Goal: Transaction & Acquisition: Purchase product/service

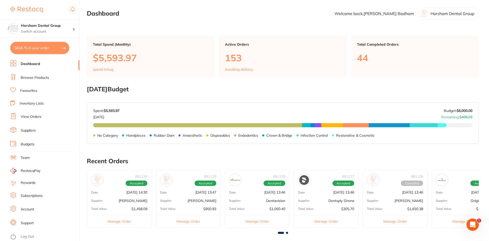
click at [40, 50] on button "$818.75 in your order" at bounding box center [39, 48] width 59 height 12
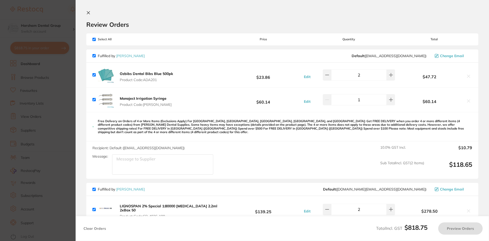
checkbox input "true"
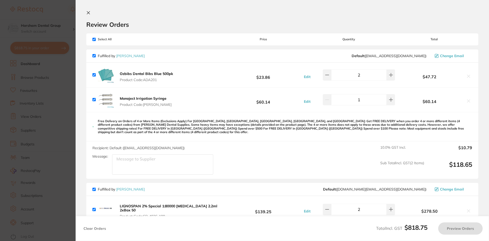
checkbox input "true"
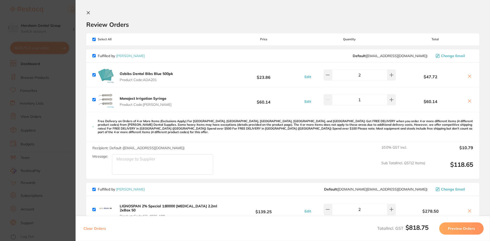
click at [40, 105] on section "Update RRP Set your pre negotiated price for this item. Item Agreed RRP (excl. …" at bounding box center [245, 120] width 490 height 241
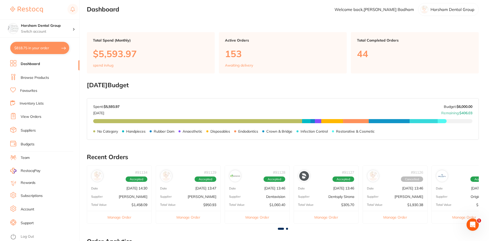
click at [45, 76] on link "Browse Products" at bounding box center [35, 77] width 28 height 5
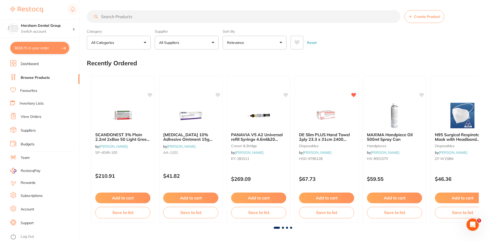
click at [119, 17] on input "search" at bounding box center [244, 16] width 314 height 13
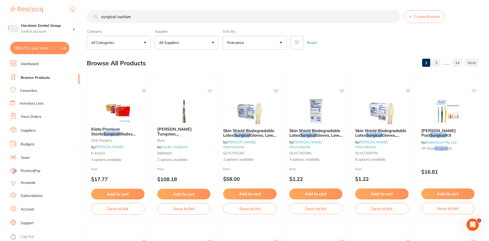
type input "surgical suction"
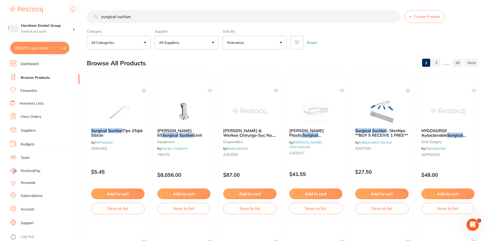
click at [176, 39] on button "All Suppliers" at bounding box center [187, 43] width 64 height 14
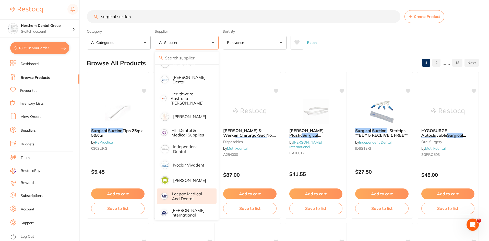
scroll to position [255, 0]
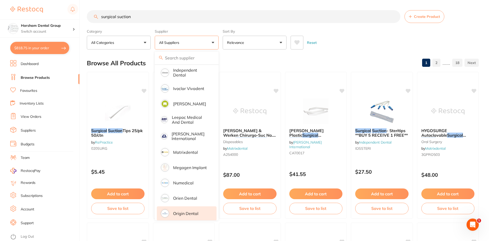
click at [179, 211] on p "Origin Dental" at bounding box center [185, 213] width 25 height 5
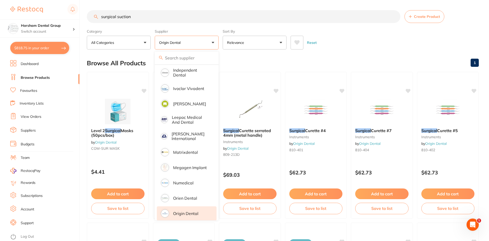
click at [354, 49] on div "Reset" at bounding box center [383, 41] width 184 height 18
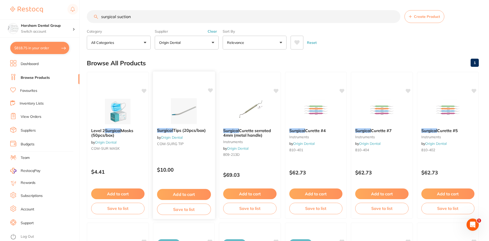
scroll to position [0, 0]
click at [164, 135] on link "Origin Dental" at bounding box center [172, 137] width 22 height 5
click at [192, 128] on span "Tips (20pcs/box)" at bounding box center [189, 130] width 33 height 5
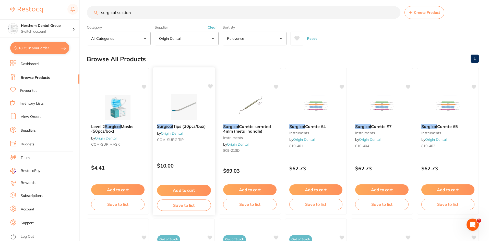
click at [188, 129] on div "Surgical Tips (20pcs/box) by Origin Dental COM-SURG TIP" at bounding box center [184, 134] width 62 height 28
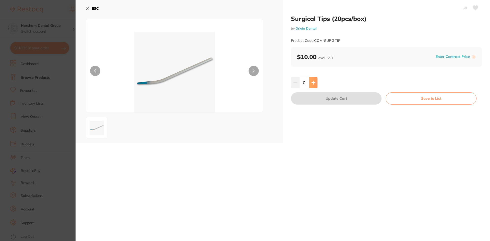
click at [313, 81] on icon at bounding box center [314, 83] width 4 height 4
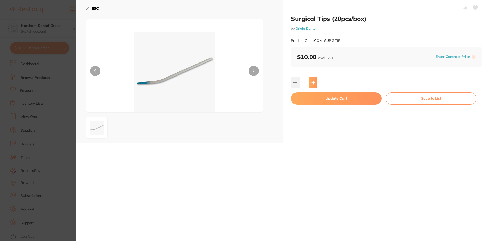
click at [313, 81] on icon at bounding box center [314, 83] width 4 height 4
type input "4"
click at [312, 100] on button "Update Cart" at bounding box center [336, 98] width 91 height 12
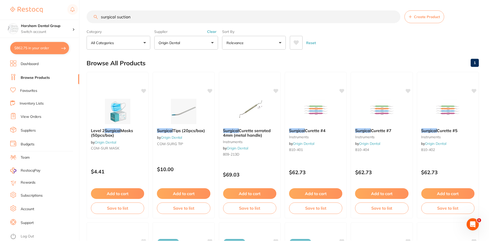
scroll to position [4, 0]
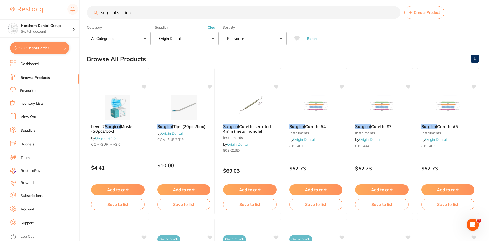
click at [51, 51] on button "$862.75 in your order" at bounding box center [39, 48] width 59 height 12
checkbox input "true"
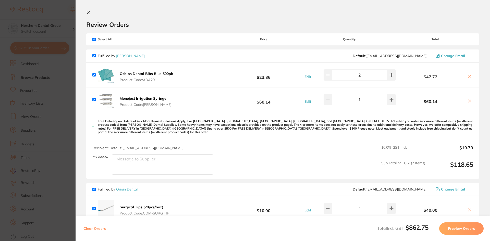
click at [468, 77] on icon at bounding box center [470, 76] width 4 height 4
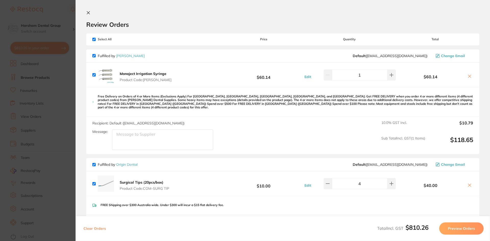
click at [469, 79] on button at bounding box center [469, 76] width 7 height 5
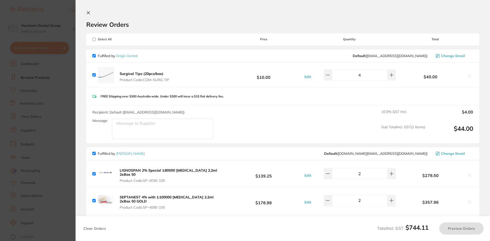
checkbox input "true"
click at [67, 97] on section "Update RRP Set your pre negotiated price for this item. Item Agreed RRP (excl. …" at bounding box center [245, 120] width 490 height 241
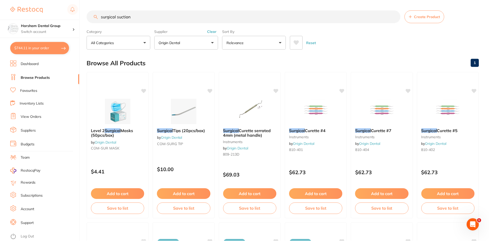
scroll to position [4, 0]
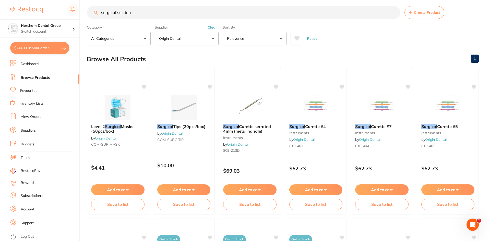
click at [142, 11] on input "surgical suction" at bounding box center [244, 12] width 314 height 13
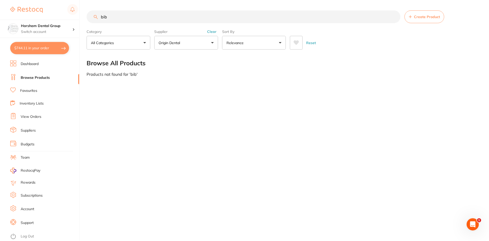
scroll to position [178, 0]
click at [142, 19] on input "bib" at bounding box center [244, 16] width 315 height 13
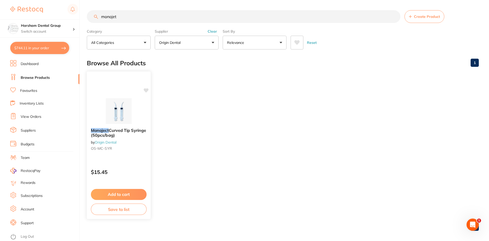
type input "monojet"
click at [109, 128] on span "Curved Tip Syringe (50pcs/bag)" at bounding box center [118, 133] width 55 height 10
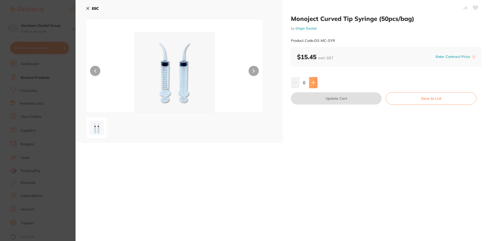
click at [312, 83] on icon at bounding box center [314, 83] width 4 height 4
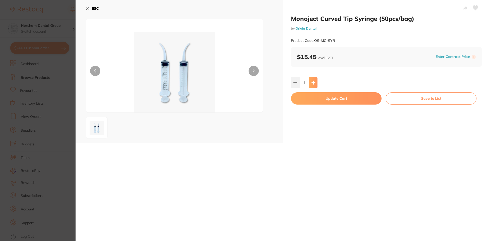
click at [312, 83] on icon at bounding box center [314, 83] width 4 height 4
type input "2"
click at [317, 101] on button "Update Cart" at bounding box center [336, 98] width 91 height 12
checkbox input "false"
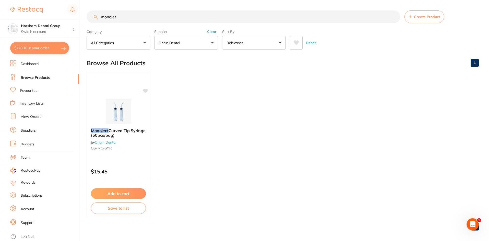
scroll to position [4, 0]
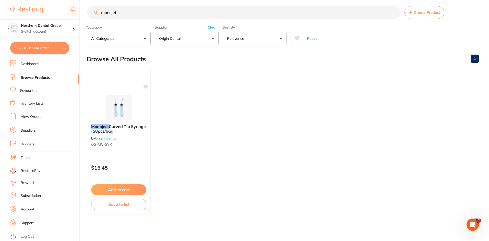
click at [117, 10] on input "monojet" at bounding box center [244, 12] width 314 height 13
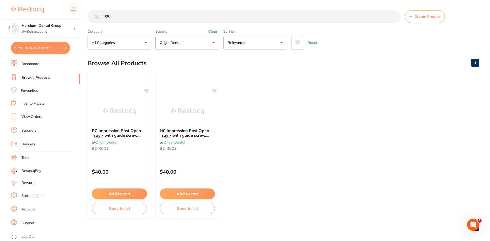
scroll to position [0, 0]
click at [127, 23] on input "165" at bounding box center [244, 16] width 314 height 13
click at [128, 15] on input "165" at bounding box center [244, 16] width 314 height 13
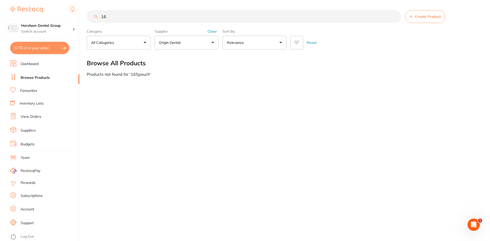
type input "1"
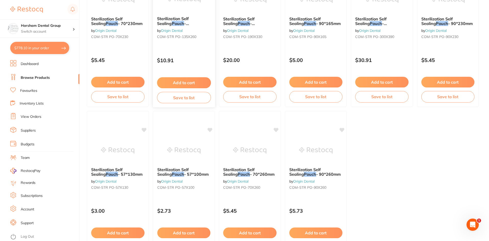
scroll to position [26, 0]
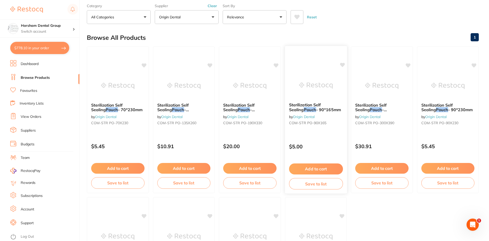
type input "pouch"
click at [298, 101] on div "Sterilization Self Sealing Pouch - 90*165mm by Origin Dental COM-STR PO-90X165" at bounding box center [316, 115] width 62 height 33
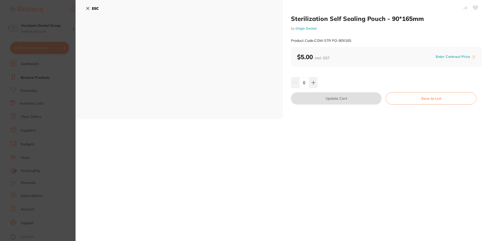
click at [306, 86] on input "0" at bounding box center [305, 82] width 10 height 11
click at [316, 82] on button at bounding box center [313, 82] width 8 height 11
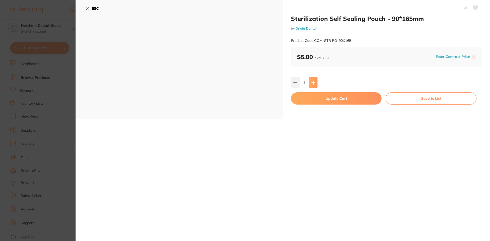
click at [313, 81] on icon at bounding box center [314, 83] width 4 height 4
type input "5"
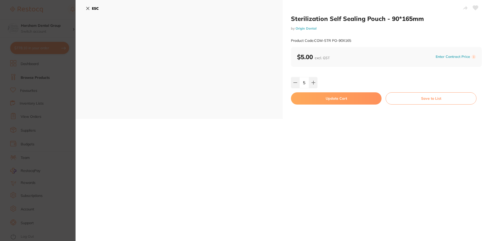
click at [309, 100] on button "Update Cart" at bounding box center [336, 98] width 91 height 12
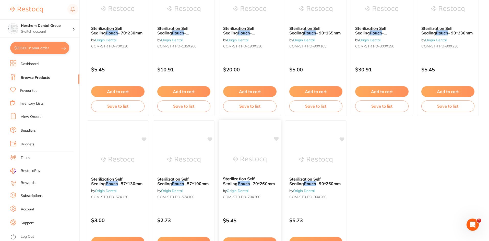
scroll to position [102, 0]
click at [316, 184] on span "- 90*260mm" at bounding box center [328, 184] width 25 height 5
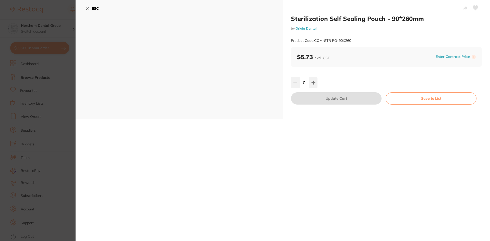
click at [423, 18] on h2 "Sterilization Self Sealing Pouch - 90*260mm" at bounding box center [386, 19] width 191 height 8
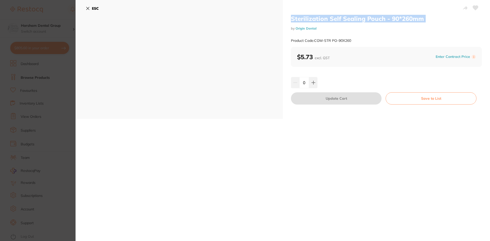
drag, startPoint x: 423, startPoint y: 18, endPoint x: 406, endPoint y: 18, distance: 16.6
click at [406, 18] on h2 "Sterilization Self Sealing Pouch - 90*260mm" at bounding box center [386, 19] width 191 height 8
click at [388, 18] on h2 "Sterilization Self Sealing Pouch - 90*260mm" at bounding box center [386, 19] width 191 height 8
drag, startPoint x: 390, startPoint y: 18, endPoint x: 423, endPoint y: 22, distance: 33.2
click at [423, 22] on h2 "Sterilization Self Sealing Pouch - 90*260mm" at bounding box center [386, 19] width 191 height 8
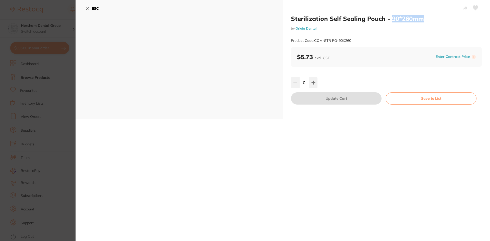
copy h2 "90*260mm"
click at [309, 81] on button at bounding box center [313, 82] width 8 height 11
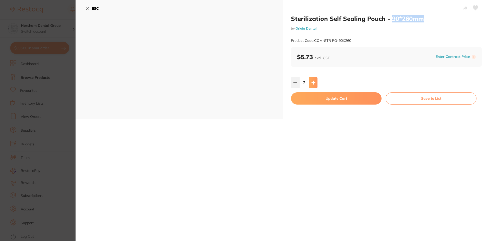
click at [309, 81] on button at bounding box center [313, 82] width 8 height 11
type input "5"
click at [310, 88] on div "Sterilization Self Sealing Pouch - 90*260mm by Origin Dental Product Code: COM-…" at bounding box center [386, 59] width 207 height 119
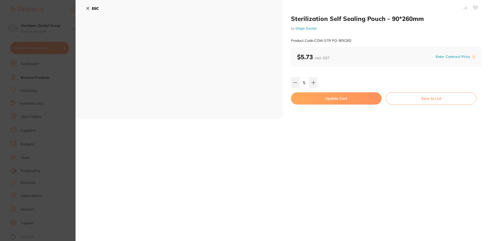
click at [310, 93] on button "Update Cart" at bounding box center [336, 98] width 91 height 12
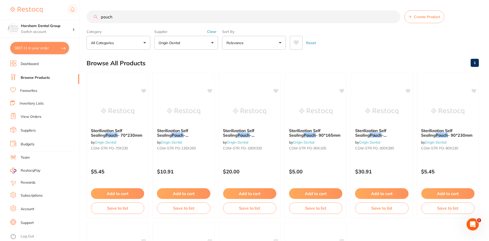
scroll to position [102, 0]
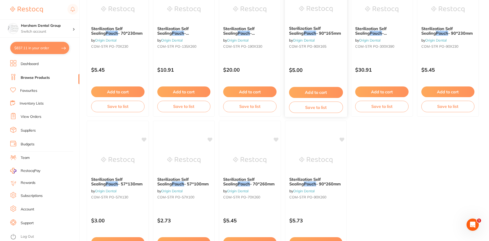
click at [299, 94] on button "Add to cart" at bounding box center [316, 92] width 54 height 11
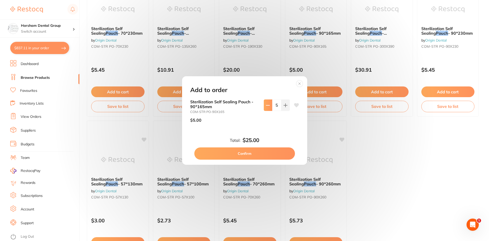
scroll to position [0, 0]
click at [270, 109] on button at bounding box center [268, 105] width 8 height 11
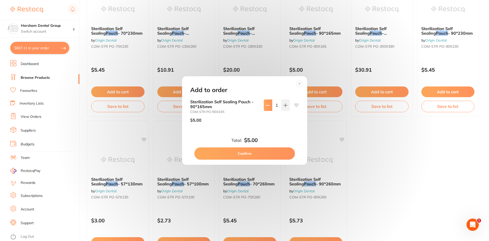
click at [268, 105] on icon at bounding box center [268, 105] width 4 height 4
type input "0"
click at [253, 154] on button "Confirm" at bounding box center [244, 154] width 101 height 12
type input "0"
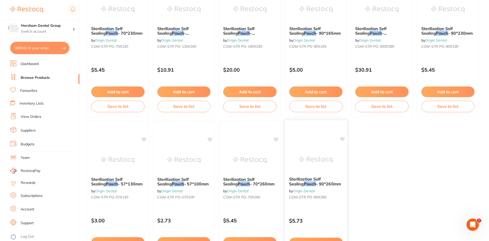
click at [327, 185] on span "- 90*260mm" at bounding box center [328, 184] width 25 height 5
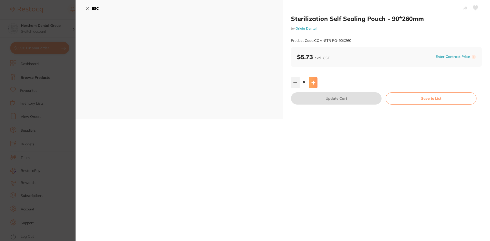
click at [312, 83] on icon at bounding box center [313, 82] width 3 height 3
type input "6"
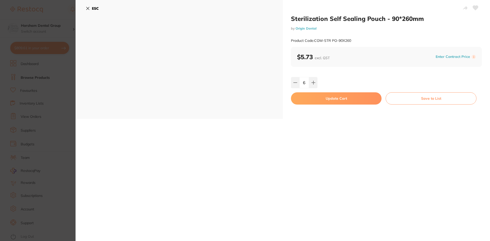
click at [311, 99] on button "Update Cart" at bounding box center [336, 98] width 91 height 12
type input "6"
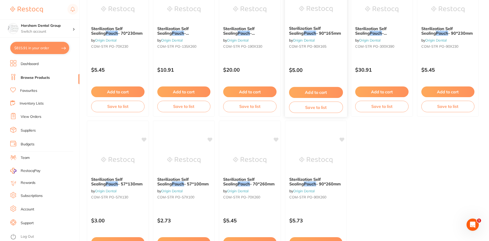
click at [316, 94] on button "Add to cart" at bounding box center [316, 92] width 54 height 11
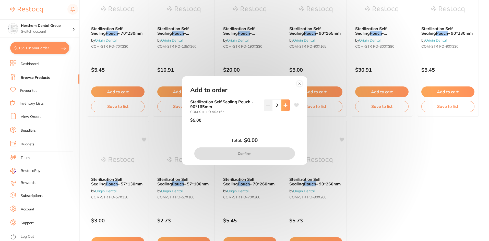
click at [283, 106] on icon at bounding box center [285, 105] width 4 height 4
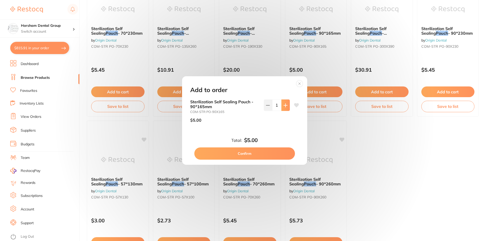
click at [283, 106] on icon at bounding box center [285, 105] width 4 height 4
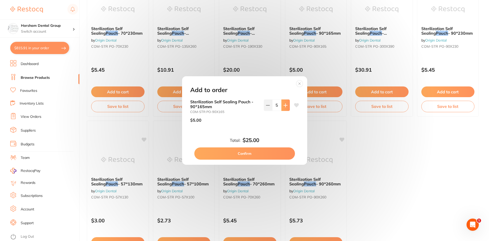
click at [283, 106] on icon at bounding box center [285, 105] width 4 height 4
click at [269, 104] on button at bounding box center [268, 105] width 8 height 11
type input "5"
click at [265, 143] on div "Total: $25.00 Confirm" at bounding box center [244, 148] width 121 height 22
click at [265, 150] on button "Confirm" at bounding box center [244, 154] width 101 height 12
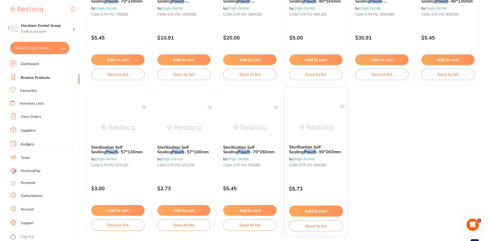
scroll to position [153, 0]
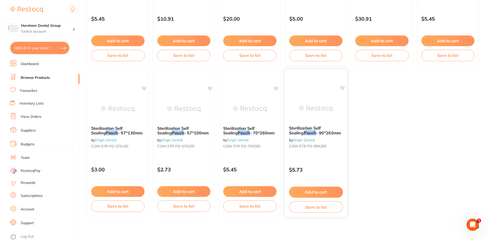
click at [316, 131] on span "- 90*260mm" at bounding box center [328, 133] width 25 height 5
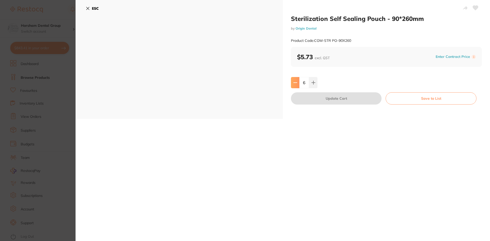
click at [296, 88] on button at bounding box center [295, 82] width 8 height 11
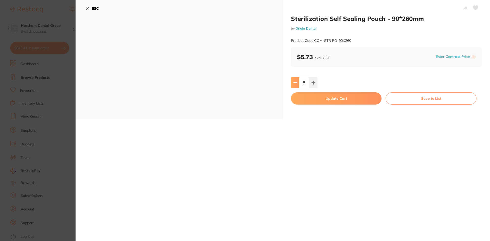
click at [296, 88] on button at bounding box center [295, 82] width 8 height 11
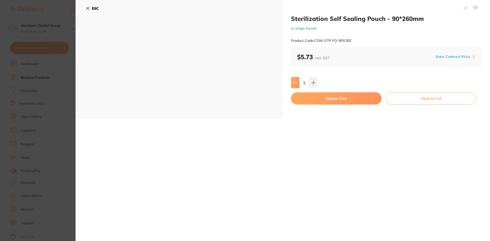
type input "0"
click at [306, 96] on button "Update Cart" at bounding box center [336, 98] width 91 height 12
type input "0"
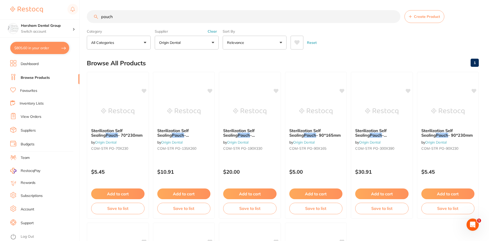
click at [57, 49] on button "$805.60 in your order" at bounding box center [39, 48] width 59 height 12
checkbox input "true"
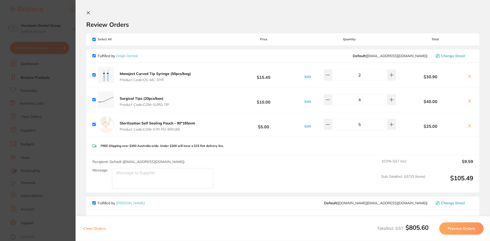
scroll to position [128, 0]
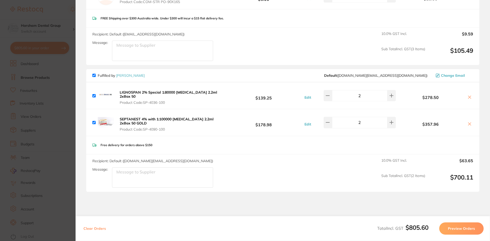
click at [39, 83] on section "Update RRP Set your pre negotiated price for this item. Item Agreed RRP (excl. …" at bounding box center [245, 120] width 490 height 241
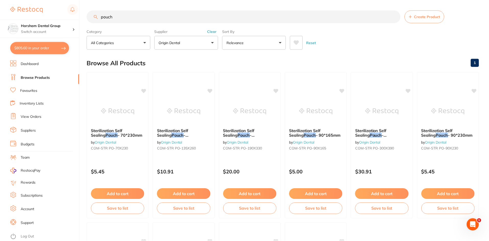
scroll to position [2, 0]
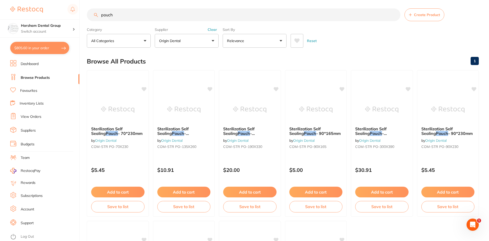
click at [118, 20] on input "pouch" at bounding box center [244, 14] width 314 height 13
click at [210, 28] on button "Clear" at bounding box center [212, 29] width 13 height 5
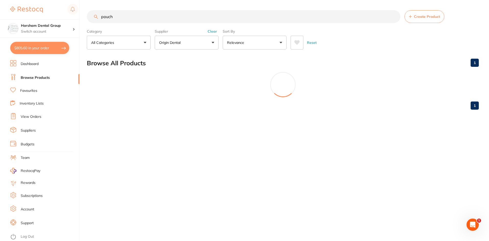
scroll to position [0, 0]
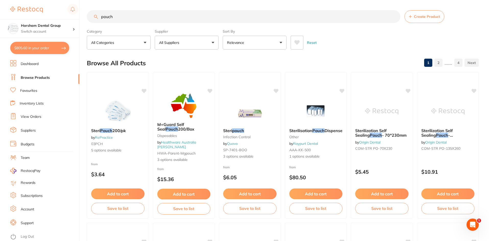
click at [205, 20] on input "pouch" at bounding box center [244, 16] width 314 height 13
click at [204, 20] on input "pouch" at bounding box center [244, 16] width 314 height 13
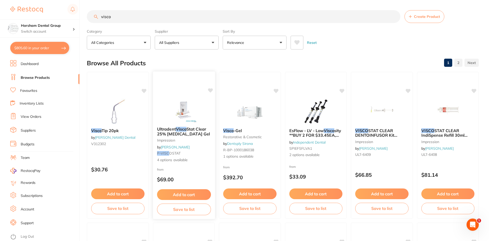
type input "visco"
click at [201, 137] on div "Ultradent Visco Stat Clear 25% Aluminium Chloride Gel impression by Adam Dental…" at bounding box center [184, 145] width 62 height 44
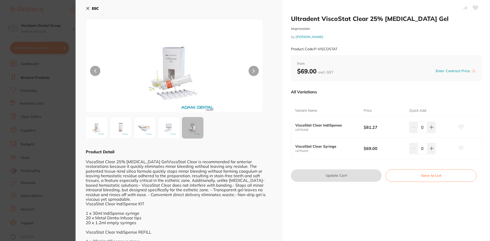
click at [59, 93] on section "Ultradent ViscoStat Clear 25% Aluminium Chloride Gel impression by Adam Dental …" at bounding box center [245, 120] width 490 height 241
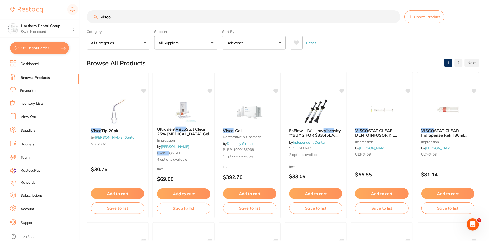
scroll to position [2, 0]
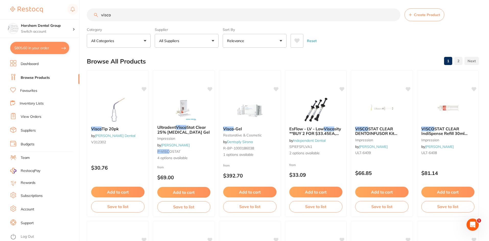
click at [202, 41] on button "All Suppliers" at bounding box center [187, 41] width 64 height 14
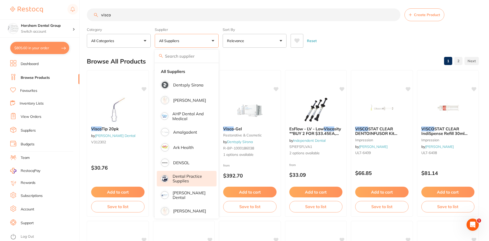
scroll to position [102, 0]
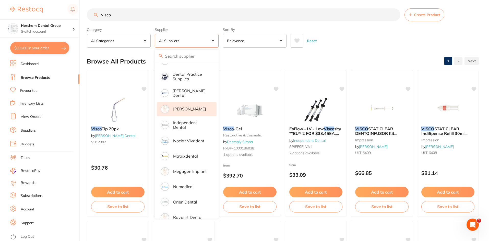
click at [193, 109] on p "[PERSON_NAME]" at bounding box center [189, 109] width 33 height 5
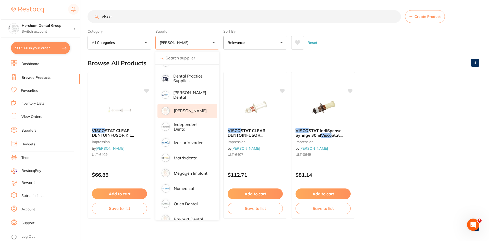
scroll to position [0, 0]
click at [358, 57] on div "Browse All Products 1" at bounding box center [283, 63] width 392 height 17
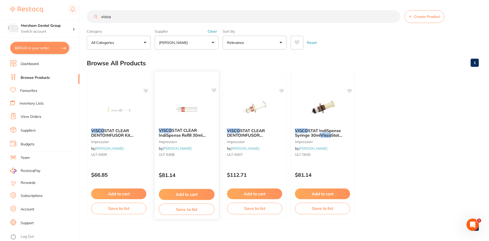
click at [193, 140] on small "impression" at bounding box center [187, 142] width 56 height 4
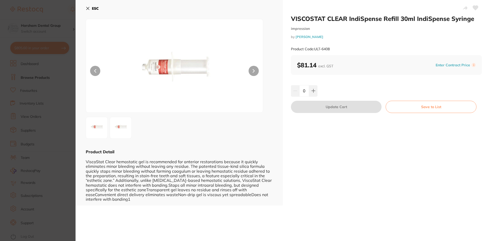
click at [313, 97] on div "VISCOSTAT CLEAR IndiSpense Refill 30ml IndiSpense Syringe impression by Henry S…" at bounding box center [386, 103] width 207 height 206
click at [313, 96] on button at bounding box center [313, 90] width 8 height 11
type input "1"
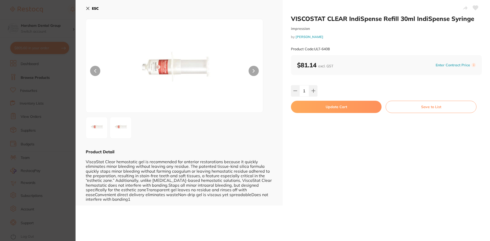
click at [317, 110] on button "Update Cart" at bounding box center [336, 107] width 91 height 12
checkbox input "false"
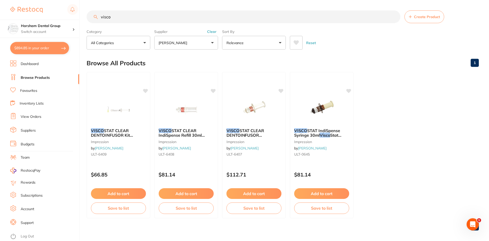
scroll to position [2, 0]
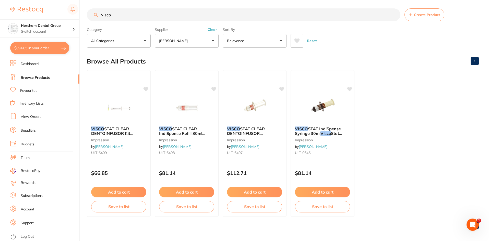
click at [64, 46] on button "$894.85 in your order" at bounding box center [39, 48] width 59 height 12
checkbox input "true"
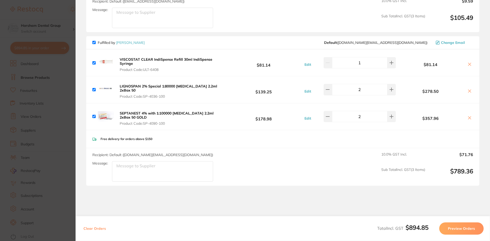
scroll to position [186, 0]
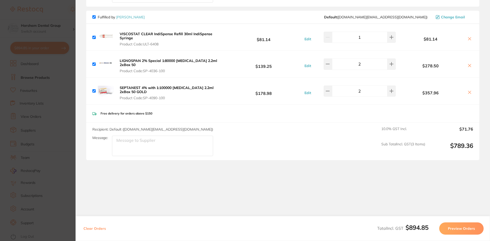
click at [50, 135] on section "Update RRP Set your pre negotiated price for this item. Item Agreed RRP (excl. …" at bounding box center [245, 120] width 490 height 241
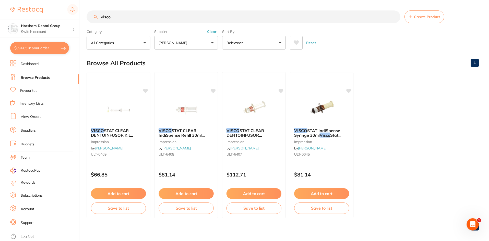
scroll to position [2, 0]
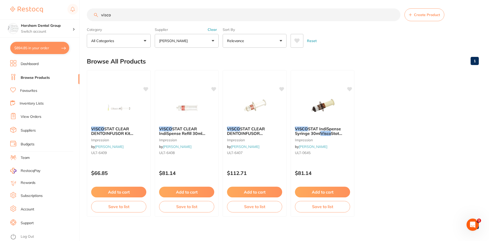
click at [35, 89] on link "Favourites" at bounding box center [28, 90] width 17 height 5
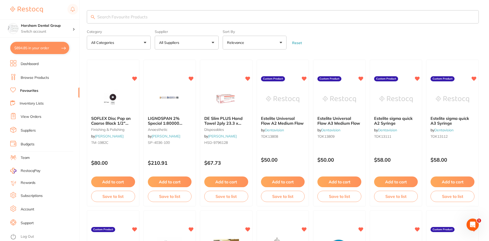
click at [158, 18] on input "search" at bounding box center [283, 16] width 392 height 13
click at [192, 40] on button "All Suppliers" at bounding box center [187, 43] width 64 height 14
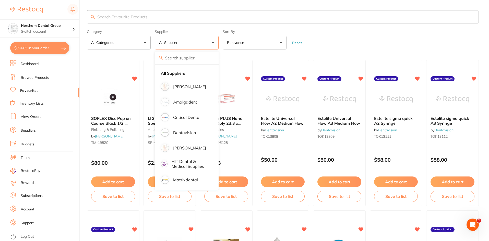
click at [117, 12] on input "search" at bounding box center [283, 16] width 392 height 13
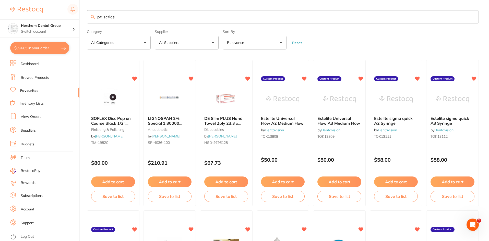
type input "pg series"
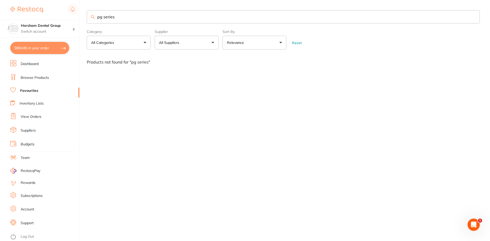
click at [37, 77] on link "Browse Products" at bounding box center [35, 77] width 28 height 5
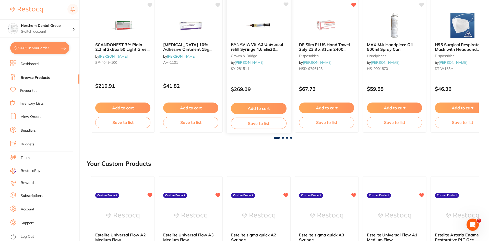
scroll to position [102, 0]
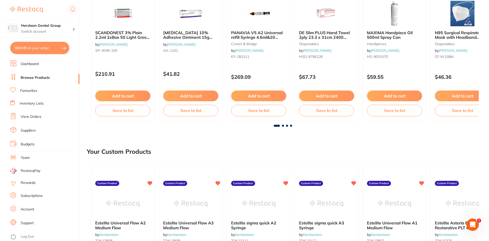
click at [29, 121] on li "View Orders" at bounding box center [44, 117] width 69 height 8
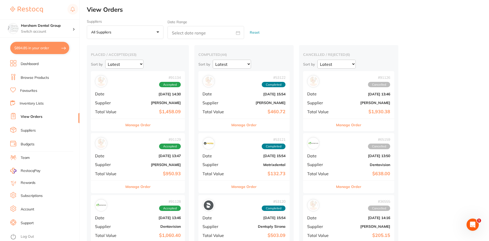
click at [135, 129] on button "Manage Order" at bounding box center [137, 125] width 25 height 12
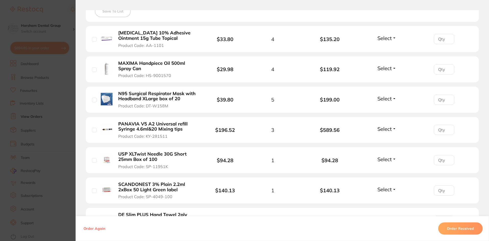
scroll to position [230, 0]
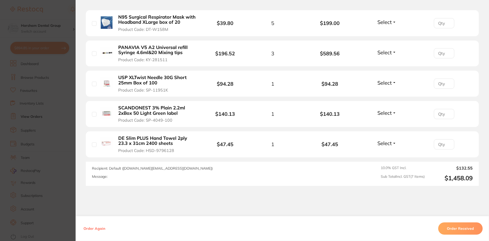
click at [58, 84] on section "Order ID: Restocq- 91134 Order Information Accepted Order Order Date Aug 22 202…" at bounding box center [244, 120] width 489 height 241
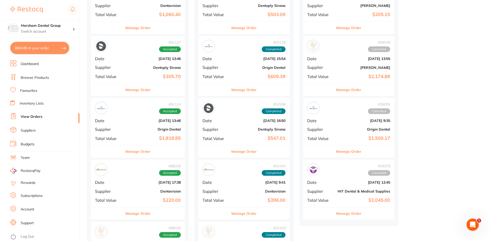
scroll to position [255, 0]
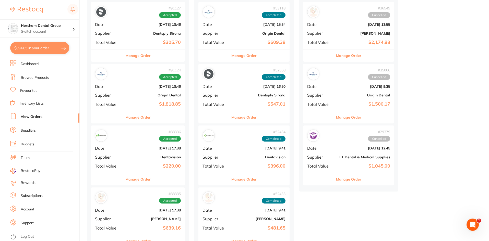
click at [141, 113] on button "Manage Order" at bounding box center [137, 117] width 25 height 12
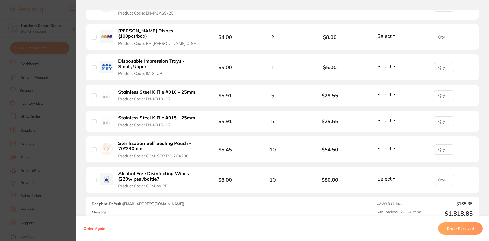
scroll to position [761, 0]
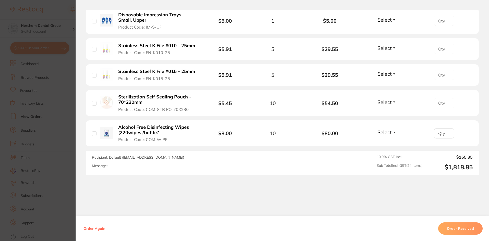
click at [54, 71] on section "Order ID: Restocq- 91124 Order Information Accepted Order Order Date Aug 22 202…" at bounding box center [244, 120] width 489 height 241
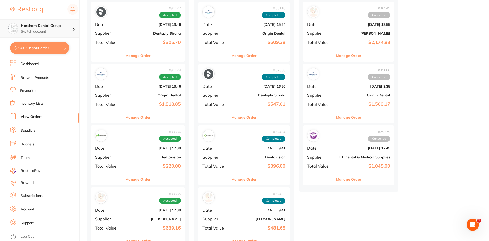
click at [44, 26] on h4 "Horsham Dental Group" at bounding box center [47, 25] width 52 height 5
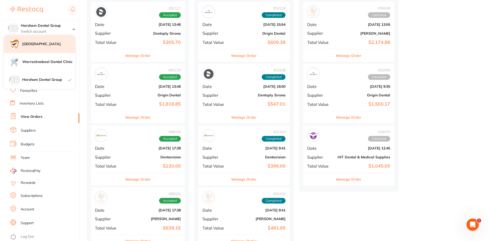
click at [57, 50] on div "[GEOGRAPHIC_DATA]" at bounding box center [40, 44] width 72 height 18
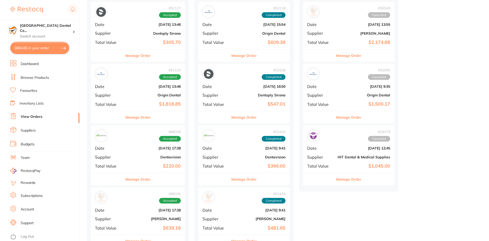
checkbox input "false"
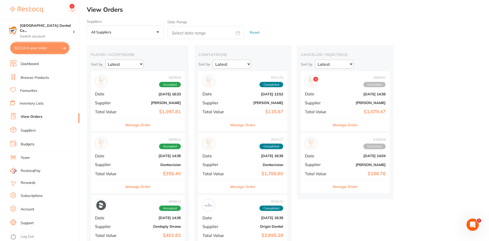
click at [29, 80] on link "Browse Products" at bounding box center [35, 77] width 28 height 5
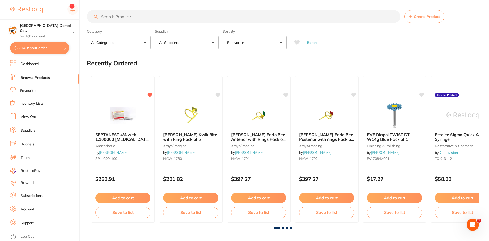
click at [137, 18] on input "search" at bounding box center [244, 16] width 314 height 13
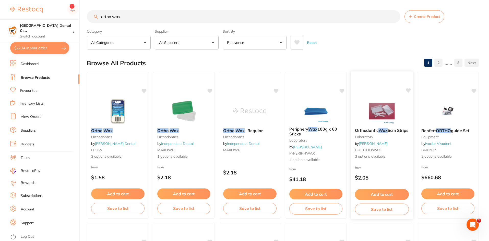
type input "ortho wax"
click at [371, 133] on b "Orthodontic Wax 5cm Strips" at bounding box center [382, 130] width 54 height 5
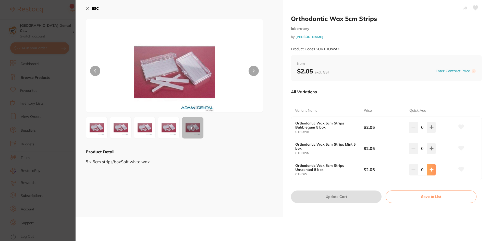
click at [430, 173] on button at bounding box center [432, 169] width 8 height 11
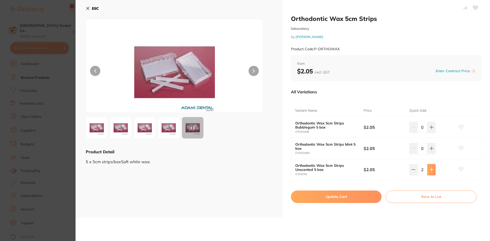
click at [430, 173] on button at bounding box center [432, 169] width 8 height 11
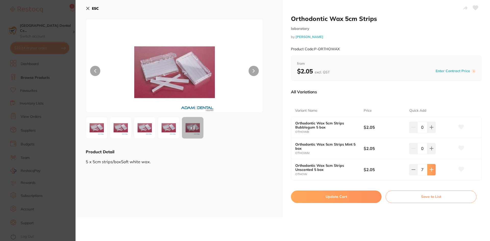
click at [430, 173] on button at bounding box center [432, 169] width 8 height 11
type input "10"
click at [329, 198] on button "Update Cart" at bounding box center [336, 197] width 91 height 12
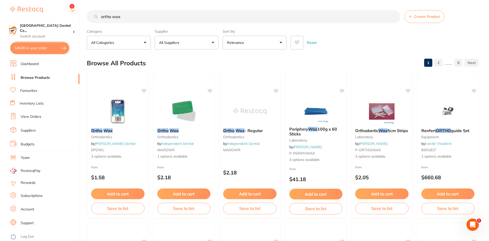
click at [122, 15] on input "ortho wax" at bounding box center [244, 16] width 314 height 13
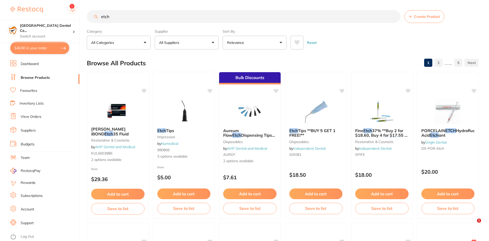
type input "etch"
click at [184, 34] on div "Supplier All Suppliers All Suppliers Dentsply Sirona AB Orthodontics Adam Denta…" at bounding box center [187, 38] width 64 height 22
click at [185, 37] on button "All Suppliers" at bounding box center [187, 43] width 64 height 14
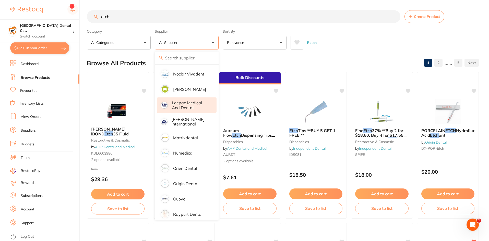
scroll to position [255, 0]
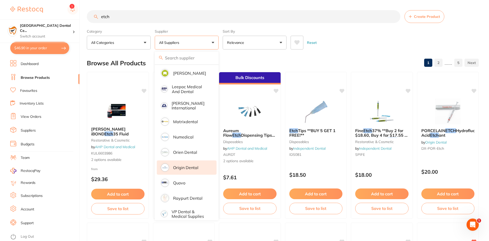
click at [191, 165] on p "Origin Dental" at bounding box center [185, 167] width 25 height 5
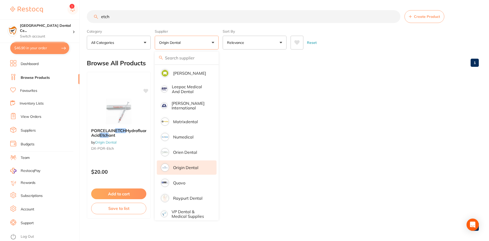
click at [322, 117] on ul "PORCELAIN ETCH Hydrofluoric Acid Etch ant by Origin Dental DX-POR-Etch $20.00 A…" at bounding box center [283, 145] width 392 height 147
click at [328, 87] on ul "PORCELAIN ETCH Hydrofluoric Acid Etch ant by Origin Dental DX-POR-Etch $20.00 A…" at bounding box center [283, 145] width 392 height 147
click at [282, 138] on ul "PORCELAIN ETCH Hydrofluoric Acid Etch ant by Origin Dental DX-POR-Etch $20.00 A…" at bounding box center [283, 145] width 392 height 147
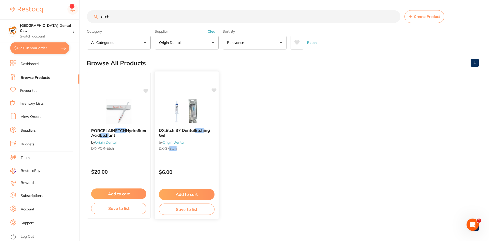
click at [190, 136] on b "DX.Etch 37 Dental Etch ing Gel" at bounding box center [187, 132] width 56 height 9
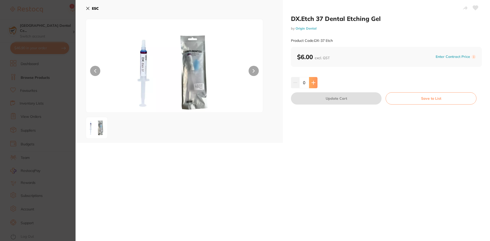
click at [314, 82] on icon at bounding box center [314, 83] width 4 height 4
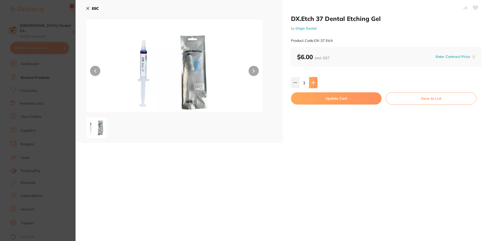
click at [314, 82] on icon at bounding box center [314, 83] width 4 height 4
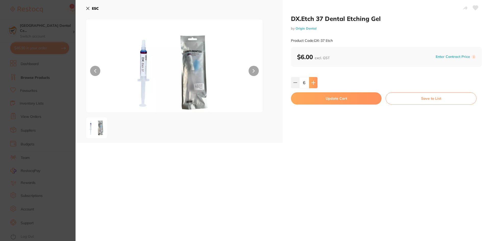
click at [314, 82] on icon at bounding box center [314, 83] width 4 height 4
click at [291, 84] on button at bounding box center [295, 82] width 8 height 11
click at [307, 84] on input "7" at bounding box center [305, 82] width 10 height 11
click at [297, 83] on icon at bounding box center [295, 83] width 4 height 4
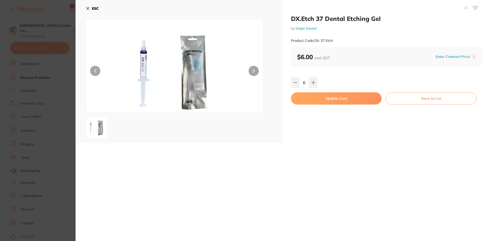
click at [317, 83] on div "6" at bounding box center [386, 82] width 191 height 11
click at [314, 85] on icon at bounding box center [314, 83] width 4 height 4
type input "8"
click at [310, 100] on button "Update Cart" at bounding box center [336, 98] width 91 height 12
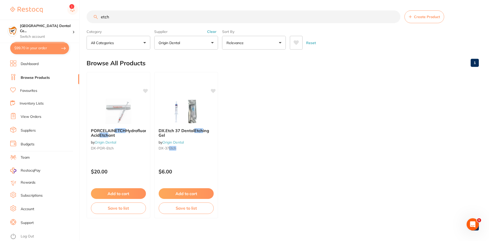
scroll to position [1, 0]
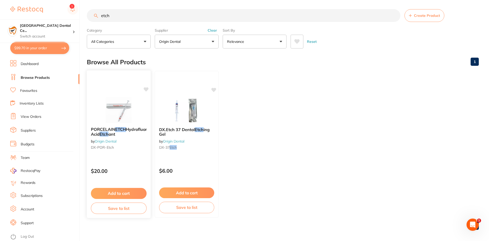
click at [116, 126] on div "PORCELAIN ETCH Hydrofluoric Acid Etch ant by Origin Dental DX-POR-Etch" at bounding box center [119, 139] width 64 height 33
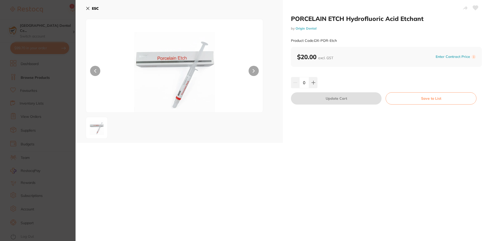
click at [52, 156] on section "PORCELAIN ETCH Hydrofluoric Acid Etchant by Origin Dental Product Code: DX-POR-…" at bounding box center [245, 120] width 490 height 241
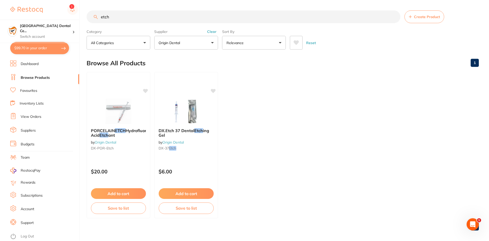
scroll to position [1, 0]
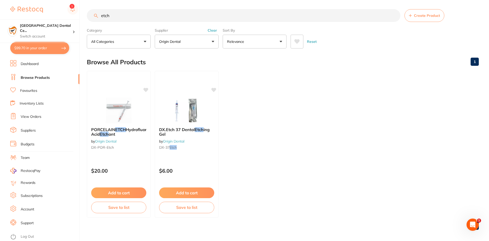
click at [111, 14] on input "etch" at bounding box center [244, 15] width 314 height 13
type input "wipes"
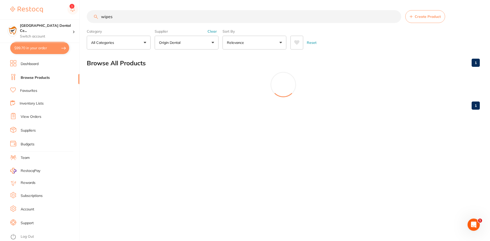
scroll to position [210, 0]
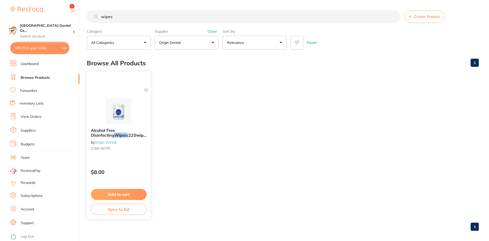
click at [120, 151] on div "Alcohol Free Disinfecting Wipes (220wipes /bottle? by Origin Dental COM-WIPE" at bounding box center [119, 140] width 64 height 33
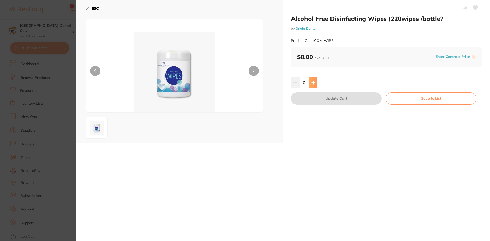
click at [315, 82] on button at bounding box center [313, 82] width 8 height 11
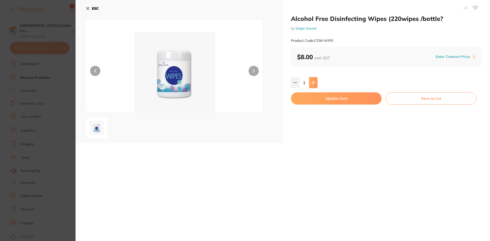
click at [315, 82] on button at bounding box center [313, 82] width 8 height 11
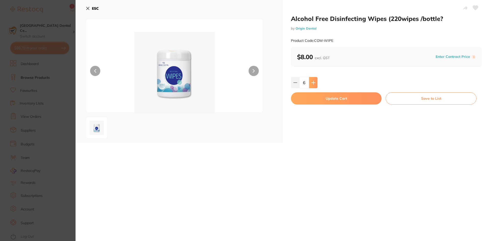
click at [315, 82] on button at bounding box center [313, 82] width 8 height 11
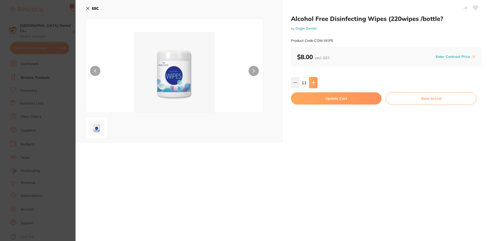
click at [315, 82] on button at bounding box center [313, 82] width 8 height 11
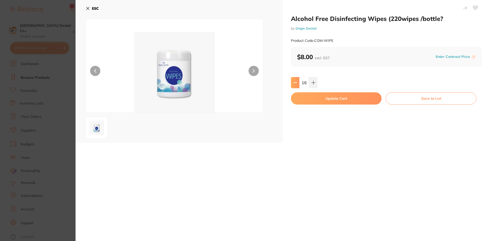
click at [294, 83] on icon at bounding box center [295, 83] width 3 height 0
type input "15"
click at [310, 97] on button "Update Cart" at bounding box center [336, 98] width 91 height 12
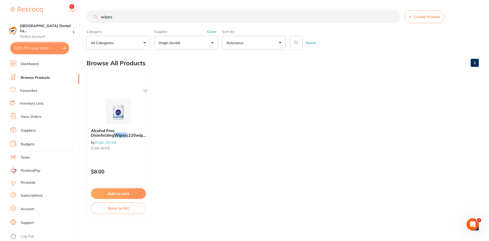
scroll to position [1, 0]
click at [140, 15] on input "wipes" at bounding box center [244, 15] width 314 height 13
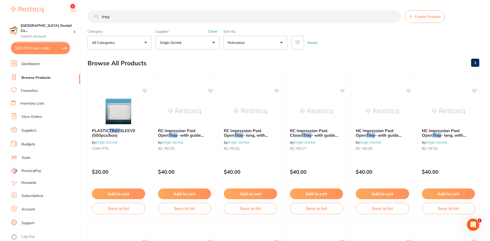
scroll to position [0, 0]
type input "tray"
click at [119, 136] on b "PLASTIC TRAY SLEEVE (500pcs/box)" at bounding box center [118, 132] width 54 height 9
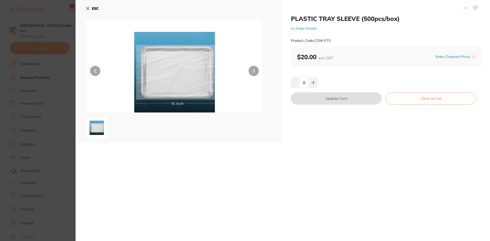
click at [319, 82] on div "0" at bounding box center [386, 82] width 191 height 11
click at [316, 82] on button at bounding box center [313, 82] width 8 height 11
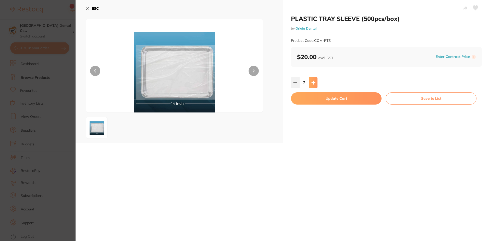
click at [316, 82] on button at bounding box center [313, 82] width 8 height 11
type input "3"
click at [311, 107] on div "PLASTIC TRAY SLEEVE (500pcs/box) by Origin Dental Product Code: COM-PTS $20.00 …" at bounding box center [386, 71] width 207 height 143
click at [311, 101] on button "Update Cart" at bounding box center [336, 98] width 91 height 12
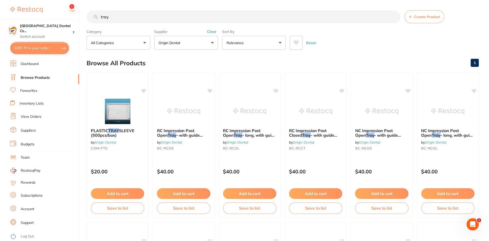
scroll to position [1, 0]
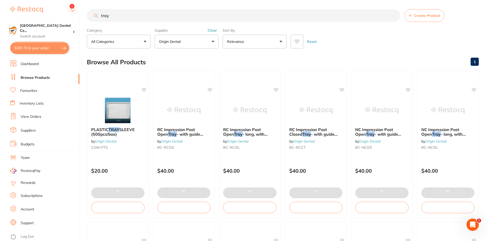
click at [117, 16] on input "tray" at bounding box center [244, 15] width 314 height 13
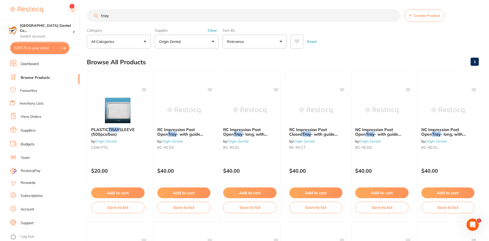
click at [117, 16] on input "tray" at bounding box center [244, 15] width 314 height 13
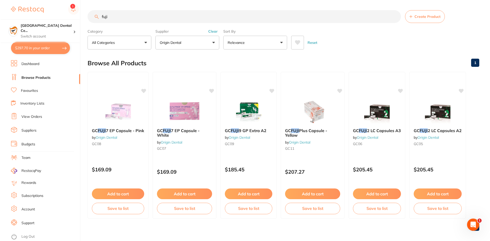
scroll to position [0, 0]
type input "fuji"
click at [383, 136] on div "GC FUJI 2 LC Capsules A3 by Origin Dental GC06" at bounding box center [376, 138] width 57 height 28
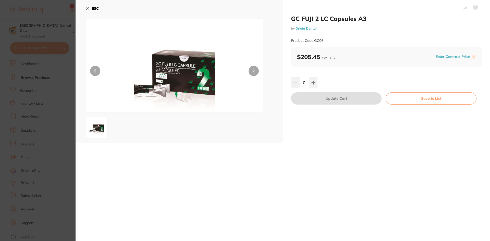
click at [312, 88] on div "GC FUJI 2 LC Capsules A3 by Origin Dental Product Code: GC06 $205.45 excl. GST …" at bounding box center [386, 71] width 207 height 143
click at [313, 87] on button at bounding box center [313, 82] width 8 height 11
type input "1"
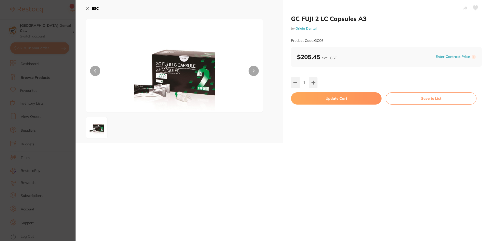
click at [301, 98] on button "Update Cart" at bounding box center [336, 98] width 91 height 12
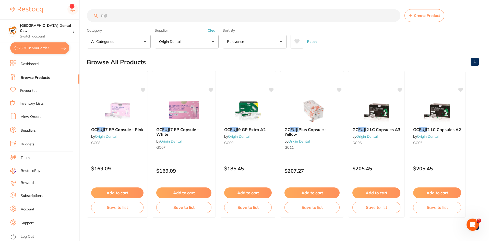
click at [121, 10] on input "fuji" at bounding box center [244, 15] width 314 height 13
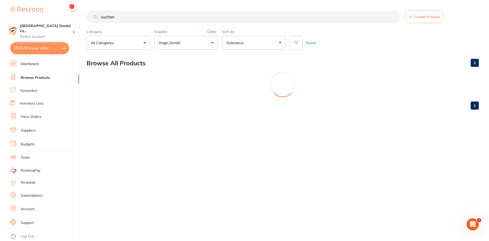
scroll to position [271, 0]
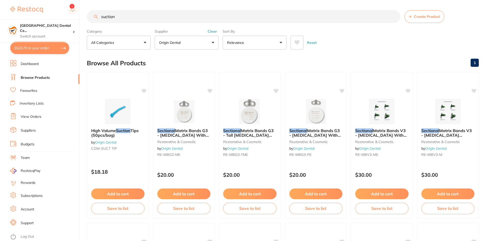
click at [128, 14] on input "suction" at bounding box center [244, 16] width 314 height 13
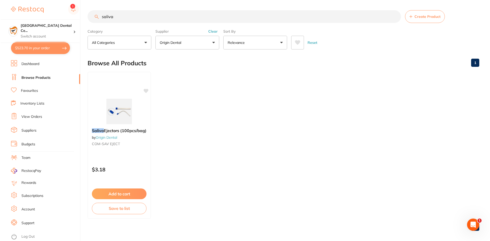
scroll to position [192, 0]
type input "saliva"
click at [111, 133] on span "Ejectors (100pcs/bag)" at bounding box center [124, 130] width 43 height 5
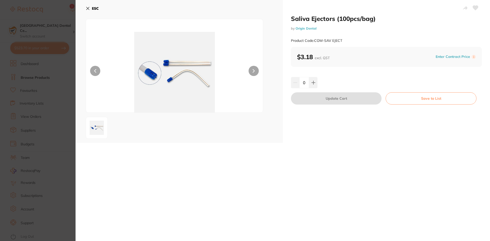
click at [308, 75] on div "Saliva Ejectors (100pcs/bag) by Origin Dental Product Code: COM-SAV EJECT $3.18…" at bounding box center [386, 71] width 207 height 143
click at [320, 85] on div "0" at bounding box center [386, 82] width 191 height 11
click at [308, 84] on input "0" at bounding box center [305, 82] width 10 height 11
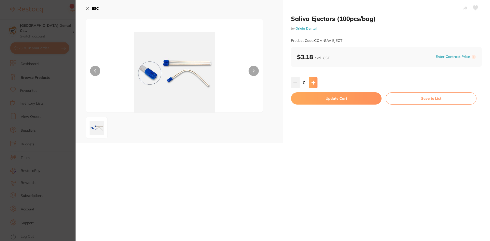
click at [313, 81] on icon at bounding box center [314, 83] width 4 height 4
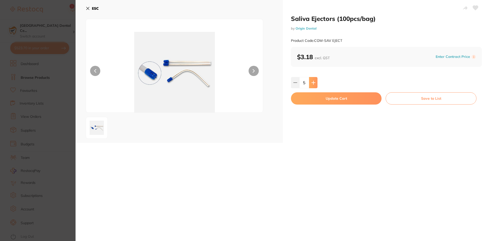
click at [313, 81] on icon at bounding box center [314, 83] width 4 height 4
click at [289, 81] on div "Saliva Ejectors (100pcs/bag) by Origin Dental Product Code: COM-SAV EJECT $3.18…" at bounding box center [386, 71] width 207 height 143
click at [300, 82] on input "8" at bounding box center [305, 82] width 10 height 11
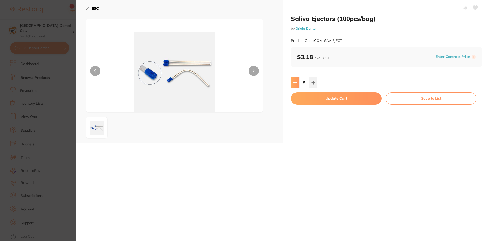
click at [296, 83] on icon at bounding box center [295, 83] width 3 height 0
click at [294, 84] on icon at bounding box center [295, 83] width 4 height 4
type input "6"
click at [316, 100] on button "Update Cart" at bounding box center [336, 98] width 91 height 12
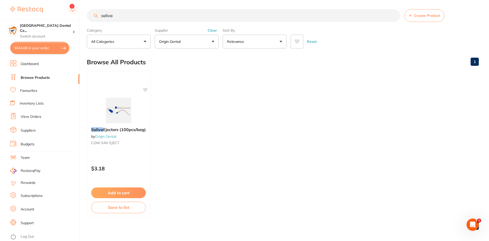
click at [127, 10] on input "saliva" at bounding box center [244, 15] width 314 height 13
click at [128, 11] on input "saliva" at bounding box center [244, 15] width 314 height 13
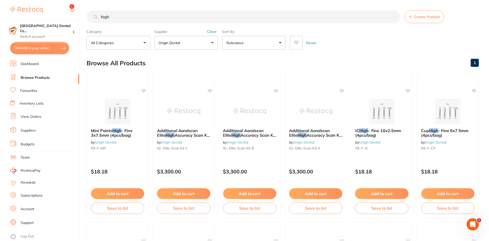
scroll to position [301, 0]
click at [150, 28] on div "Category All Categories All Categories handpieces instruments Clear" at bounding box center [119, 38] width 64 height 22
click at [150, 17] on input "high" at bounding box center [244, 16] width 314 height 13
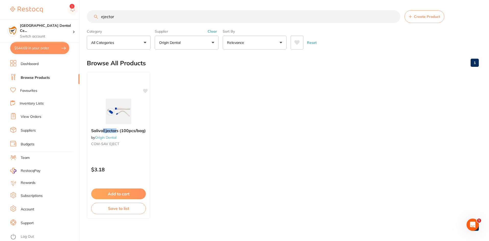
click at [113, 26] on section "ejector Create Product Category All Categories All Categories No categories fou…" at bounding box center [283, 29] width 392 height 39
click at [117, 16] on input "ejector" at bounding box center [244, 16] width 314 height 13
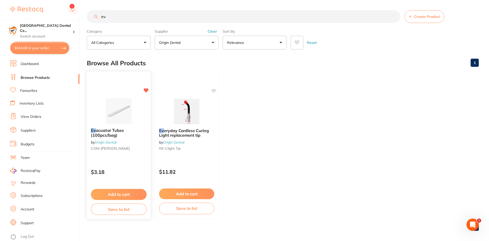
type input "ev"
click at [124, 140] on div "Ev acuator Tubes (100pcs/bag) by Origin Dental COM-EVACU TIP" at bounding box center [119, 140] width 64 height 33
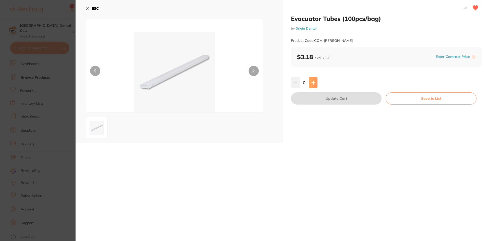
click at [312, 81] on icon at bounding box center [314, 83] width 4 height 4
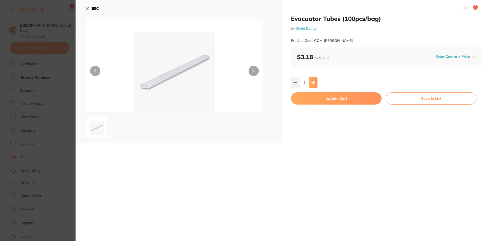
click at [312, 81] on icon at bounding box center [314, 83] width 4 height 4
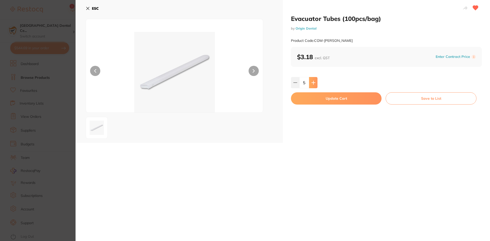
type input "6"
click at [311, 98] on button "Update Cart" at bounding box center [336, 98] width 91 height 12
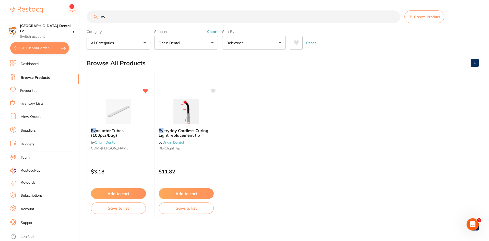
scroll to position [1, 0]
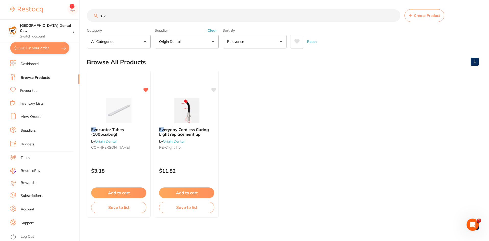
click at [128, 9] on main "ev Create Product Category All Categories All Categories No categories found Cl…" at bounding box center [288, 121] width 402 height 245
click at [127, 13] on input "ev" at bounding box center [244, 15] width 314 height 13
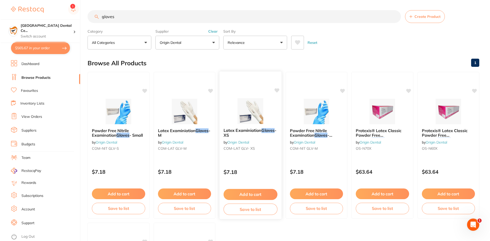
scroll to position [0, 0]
type input "gloves"
click at [256, 135] on b "Latex Examiniation Gloves - XS" at bounding box center [250, 132] width 54 height 9
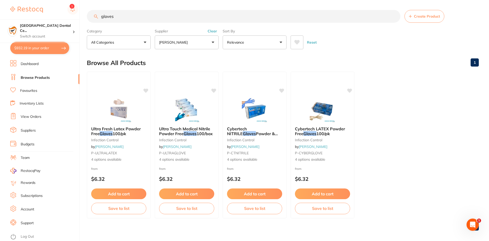
click at [111, 21] on input "gloves" at bounding box center [244, 16] width 314 height 13
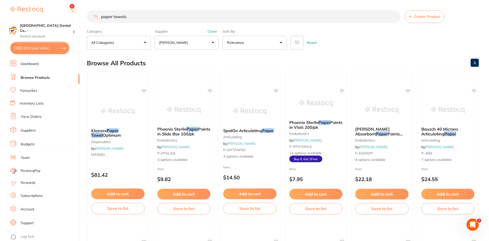
click at [169, 29] on label "Supplier" at bounding box center [187, 31] width 64 height 5
click at [170, 13] on input "paper towels" at bounding box center [244, 16] width 314 height 13
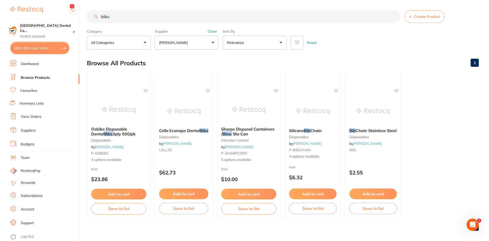
scroll to position [4, 0]
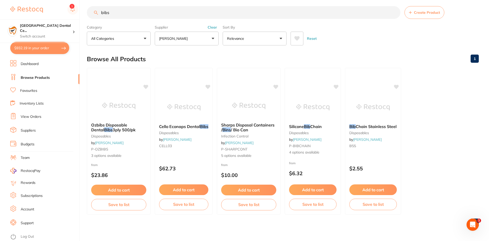
click at [159, 15] on input "bibs" at bounding box center [244, 12] width 314 height 13
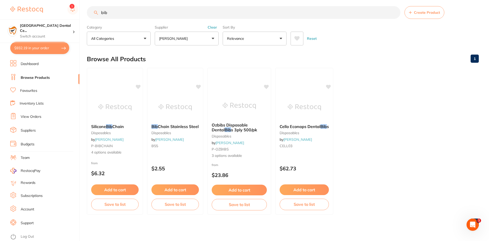
type input "bib"
click at [209, 29] on button "Clear" at bounding box center [212, 27] width 13 height 5
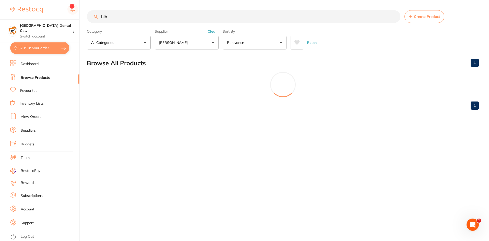
scroll to position [0, 0]
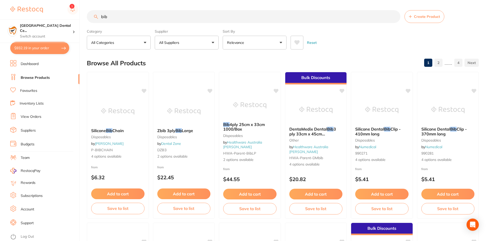
click at [135, 16] on input "bib" at bounding box center [244, 16] width 314 height 13
click at [122, 16] on input "bib" at bounding box center [244, 16] width 314 height 13
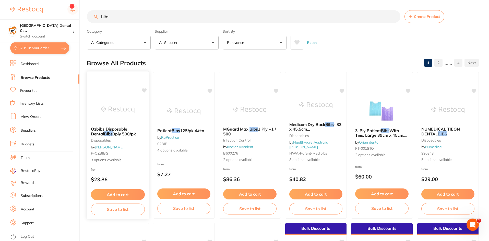
type input "bibs"
click at [124, 131] on span "Ozbibs Disposable Dental" at bounding box center [109, 132] width 36 height 10
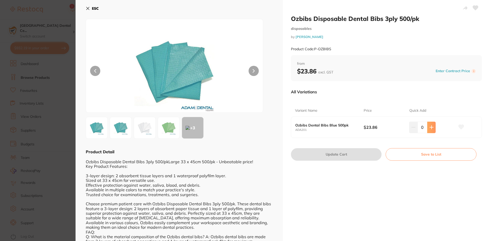
click at [434, 127] on button at bounding box center [432, 127] width 8 height 11
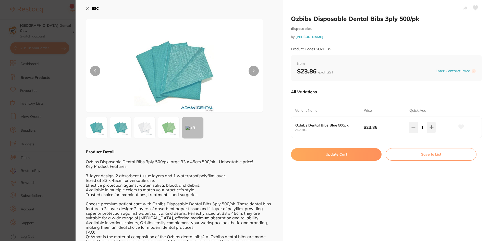
click at [436, 126] on div "1" at bounding box center [432, 127] width 46 height 11
click at [430, 127] on icon at bounding box center [432, 127] width 4 height 4
click at [430, 127] on icon at bounding box center [431, 127] width 3 height 3
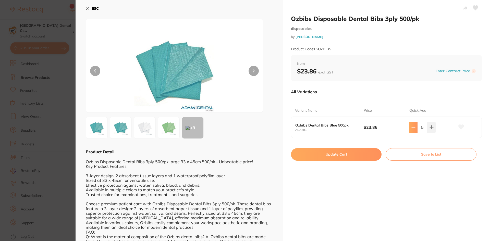
click at [414, 131] on button at bounding box center [413, 127] width 8 height 11
type input "4"
click at [352, 155] on button "Update Cart" at bounding box center [336, 154] width 91 height 12
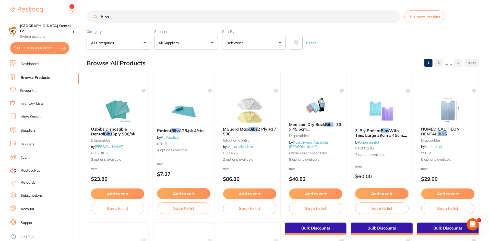
scroll to position [1, 0]
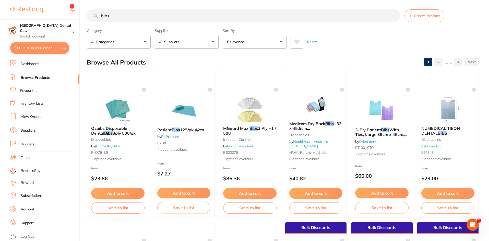
click at [22, 93] on link "Favourites" at bounding box center [28, 90] width 17 height 5
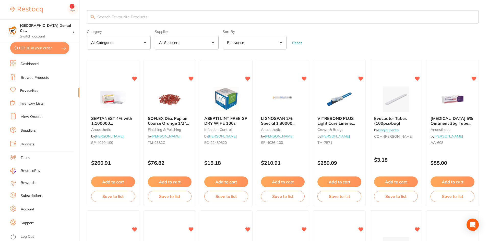
click at [31, 117] on link "View Orders" at bounding box center [31, 116] width 21 height 5
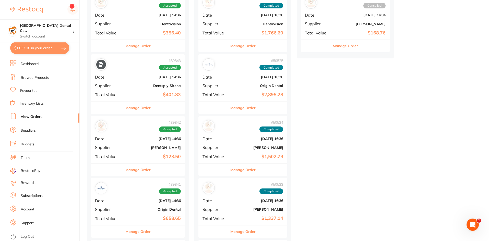
scroll to position [153, 0]
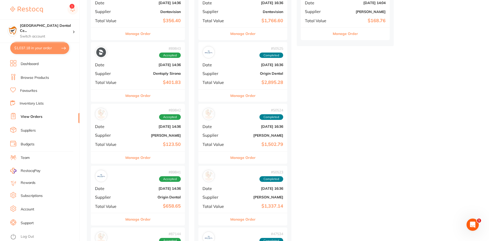
click at [135, 155] on button "Manage Order" at bounding box center [137, 158] width 25 height 12
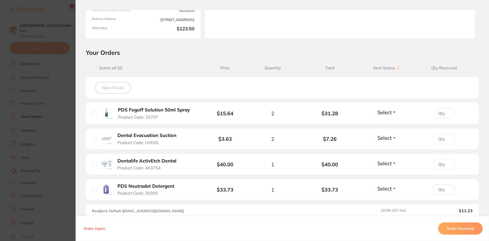
scroll to position [140, 0]
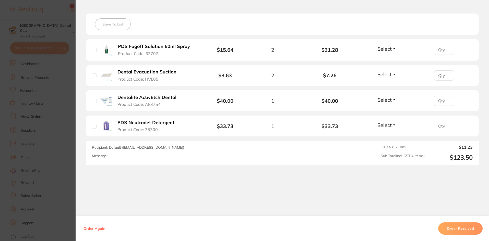
click at [80, 126] on section "Your Orders Select all ( 0 ) Price Quantity Total Item Status You can use this …" at bounding box center [282, 75] width 413 height 180
click at [56, 156] on section "Order ID: Restocq- 89842 Order Information Accepted Order Order Date Aug 11 202…" at bounding box center [244, 120] width 489 height 241
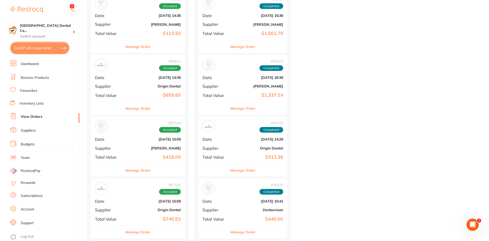
scroll to position [306, 0]
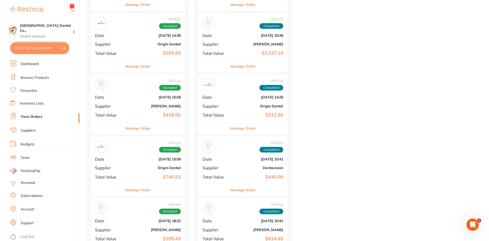
click at [153, 123] on div "Manage Order" at bounding box center [138, 128] width 94 height 13
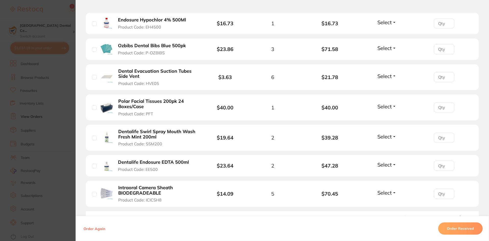
scroll to position [204, 0]
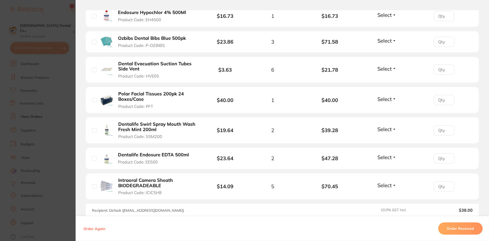
click at [43, 161] on section "Order ID: Restocq- 87144 Order Information Accepted Order Order Date Jul 21 202…" at bounding box center [244, 120] width 489 height 241
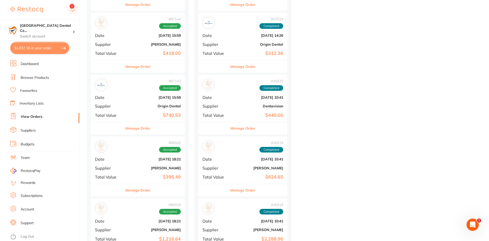
scroll to position [409, 0]
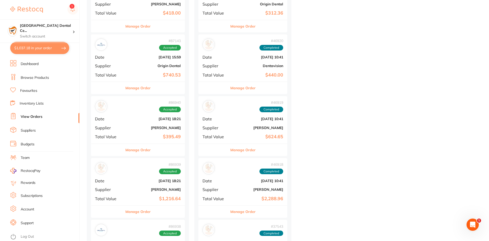
click at [126, 167] on div "# 86939 Accepted" at bounding box center [138, 168] width 86 height 12
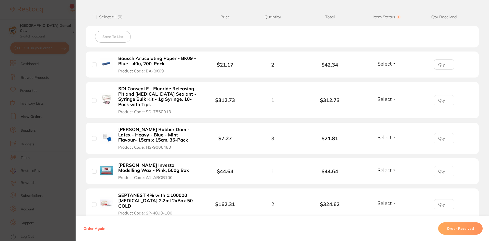
scroll to position [204, 0]
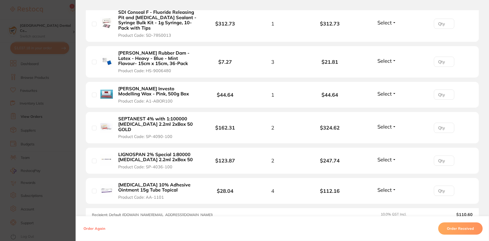
click at [150, 119] on b "SEPTANEST 4% with 1:100000 [MEDICAL_DATA] 2.2ml 2xBox 50 GOLD" at bounding box center [157, 124] width 79 height 16
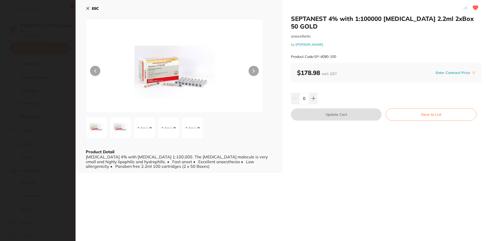
scroll to position [0, 0]
click at [314, 97] on icon at bounding box center [313, 98] width 3 height 3
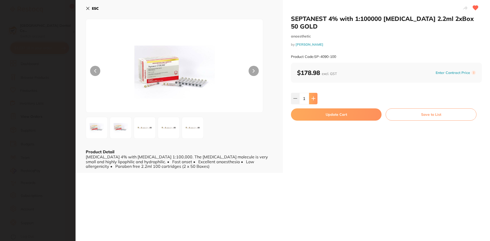
click at [314, 97] on icon at bounding box center [313, 98] width 3 height 3
type input "2"
click at [314, 109] on button "Update Cart" at bounding box center [336, 115] width 91 height 12
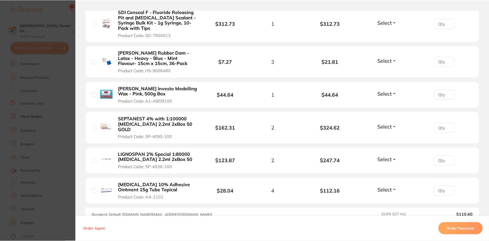
scroll to position [409, 0]
click at [131, 186] on b "[MEDICAL_DATA] 10% Adhesive Ointment 15g Tube Topical" at bounding box center [157, 188] width 79 height 10
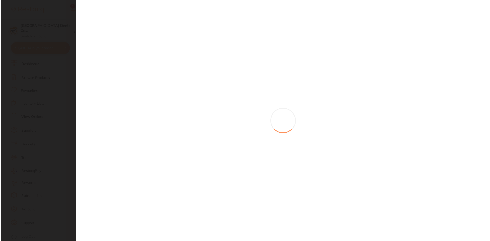
scroll to position [0, 0]
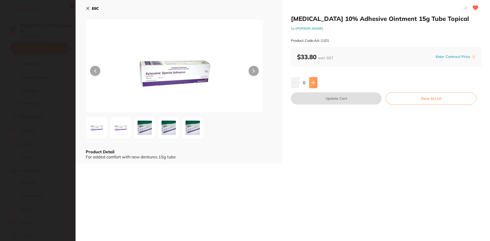
click at [312, 84] on icon at bounding box center [314, 83] width 4 height 4
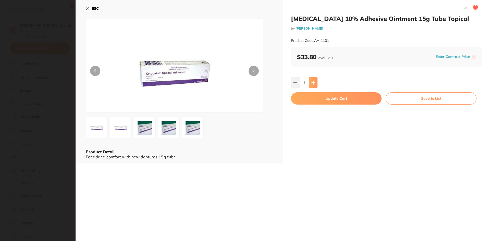
click at [312, 84] on icon at bounding box center [314, 83] width 4 height 4
click at [312, 87] on button at bounding box center [313, 82] width 8 height 11
type input "3"
click at [313, 101] on button "Update Cart" at bounding box center [336, 98] width 91 height 12
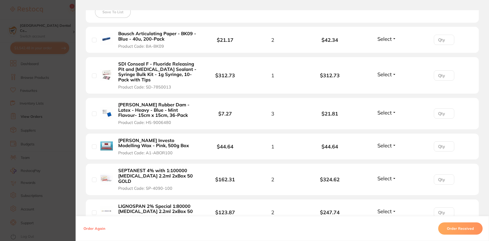
scroll to position [128, 0]
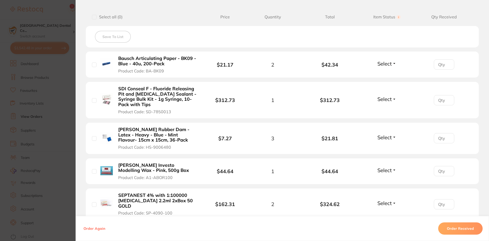
click at [36, 116] on section "Order ID: Restocq- 86939 Order Information Accepted Order Order Date Jul 17 202…" at bounding box center [244, 120] width 489 height 241
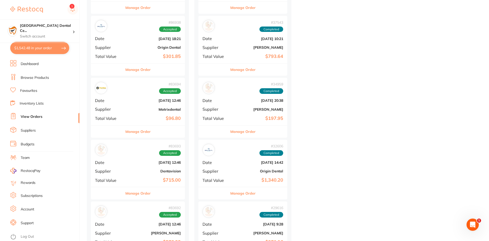
scroll to position [690, 0]
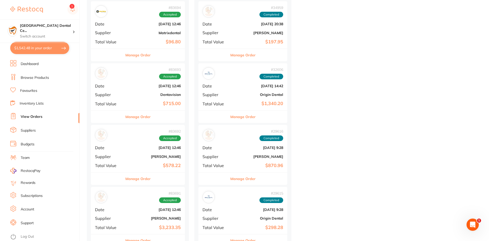
click at [126, 175] on div "Manage Order" at bounding box center [138, 179] width 94 height 13
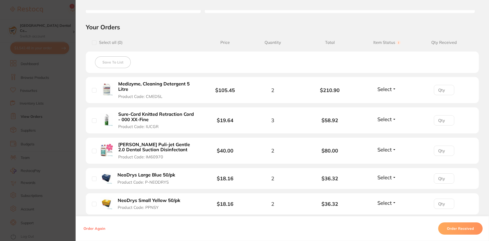
scroll to position [204, 0]
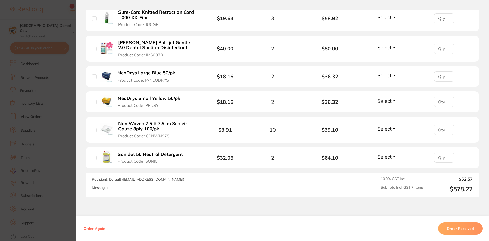
click at [15, 100] on section "Order ID: Restocq- 83692 Order Information Accepted Order Order Date Jun 18 202…" at bounding box center [244, 120] width 489 height 241
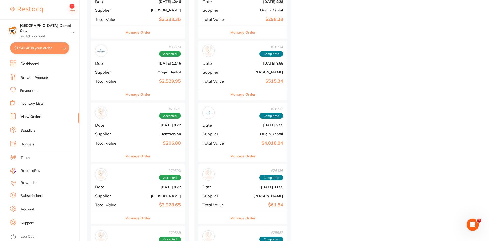
scroll to position [970, 0]
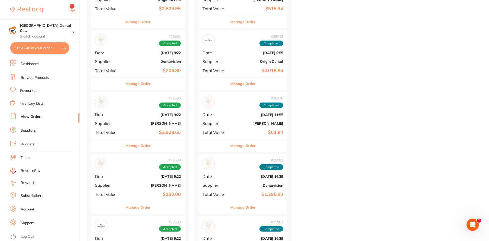
click at [137, 203] on button "Manage Order" at bounding box center [137, 208] width 25 height 12
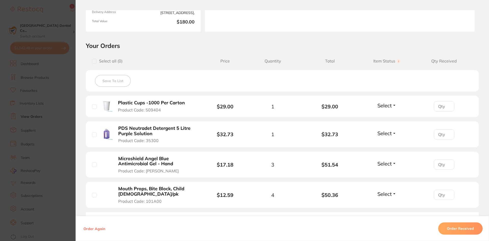
scroll to position [102, 0]
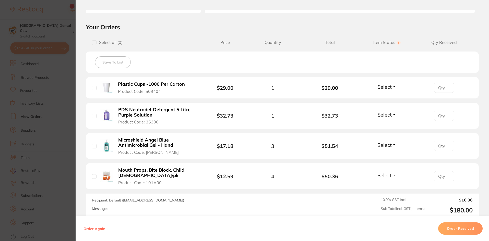
click at [67, 123] on section "Order ID: Restocq- 79589 Order Information Accepted Order Order Date May 14 202…" at bounding box center [244, 120] width 489 height 241
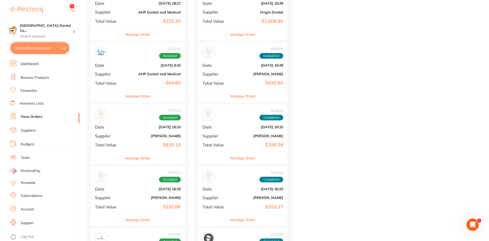
scroll to position [1302, 0]
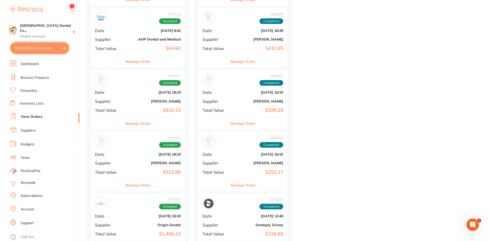
click at [153, 190] on div "Manage Order" at bounding box center [138, 185] width 94 height 13
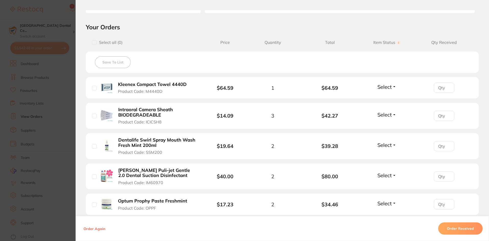
click at [161, 85] on b "Kleenex Compact Towel 4440D" at bounding box center [152, 84] width 69 height 5
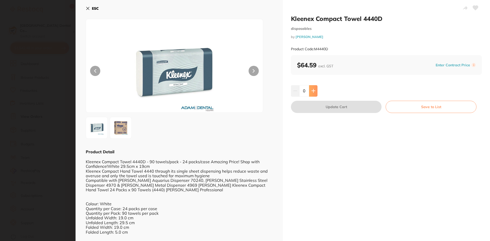
click at [310, 93] on button at bounding box center [313, 90] width 8 height 11
type input "2"
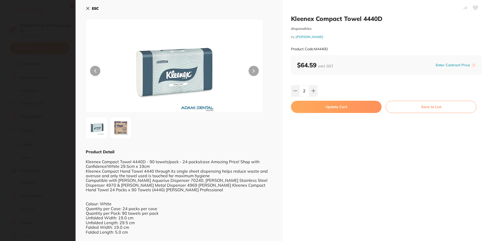
click at [308, 109] on button "Update Cart" at bounding box center [336, 107] width 91 height 12
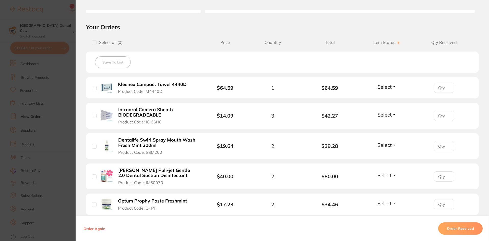
scroll to position [211, 0]
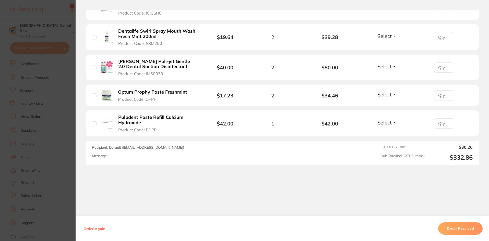
click at [69, 122] on section "Order ID: Restocq- 77071 Order Information Accepted Order Order Date [DATE] 16:…" at bounding box center [244, 120] width 489 height 241
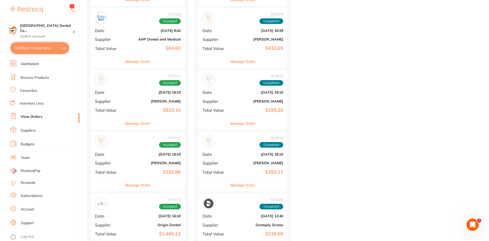
click at [55, 49] on button "$1,684.57 in your order" at bounding box center [39, 48] width 59 height 12
checkbox input "true"
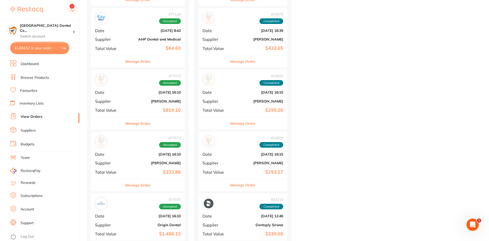
checkbox input "true"
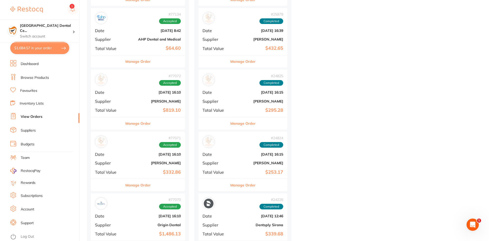
checkbox input "true"
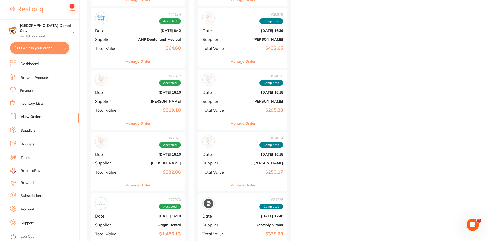
checkbox input "true"
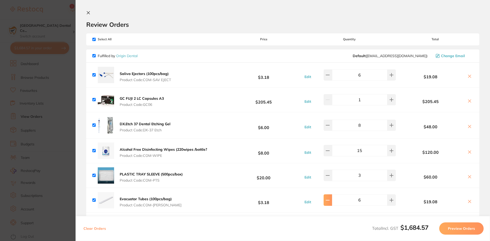
click at [332, 200] on button at bounding box center [328, 200] width 8 height 11
type input "3"
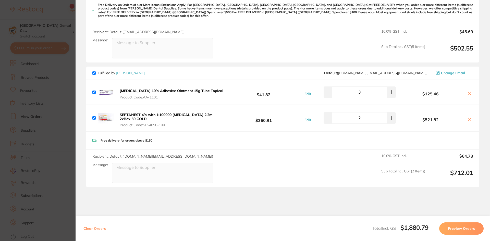
scroll to position [462, 0]
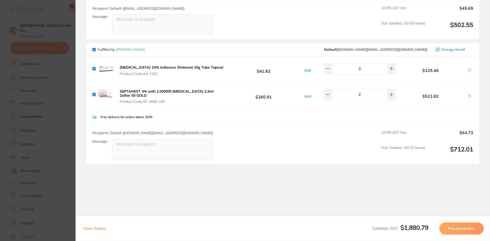
click at [44, 37] on section "Update RRP Set your pre negotiated price for this item. Item Agreed RRP (excl. …" at bounding box center [245, 120] width 490 height 241
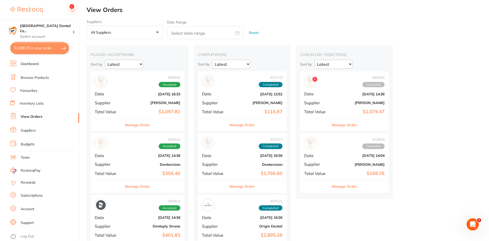
scroll to position [1302, 0]
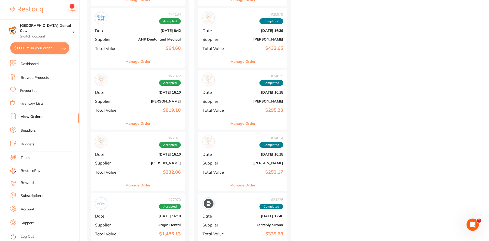
click at [36, 75] on link "Browse Products" at bounding box center [35, 77] width 28 height 5
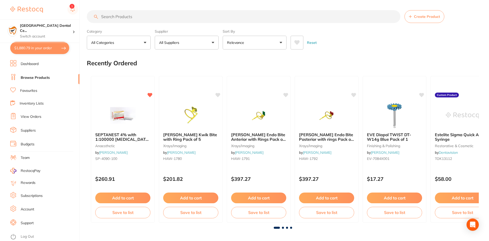
click at [118, 21] on input "search" at bounding box center [244, 16] width 314 height 13
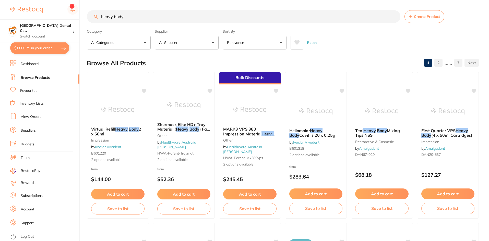
type input "heavy body"
click at [185, 42] on button "All Suppliers" at bounding box center [187, 43] width 64 height 14
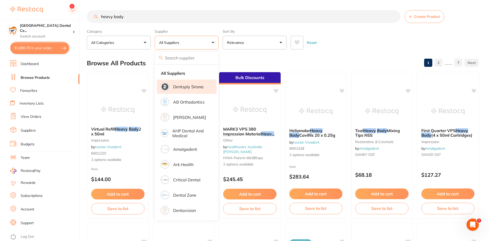
click at [187, 86] on p "Dentsply Sirona" at bounding box center [188, 87] width 30 height 5
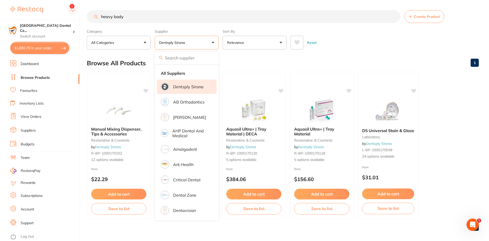
click at [379, 51] on main "heavy body Create Product Category All Categories All Categories infection cont…" at bounding box center [288, 122] width 402 height 245
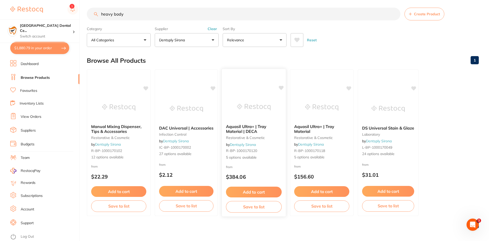
scroll to position [4, 0]
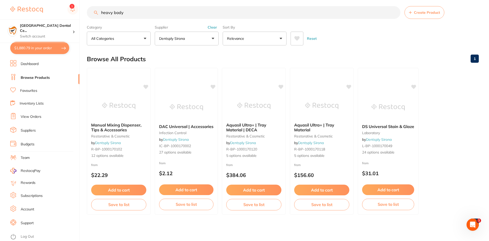
click at [220, 28] on div "Category All Categories All Categories infection control laboratory restorative…" at bounding box center [283, 34] width 392 height 22
click at [215, 28] on button "Clear" at bounding box center [212, 27] width 13 height 5
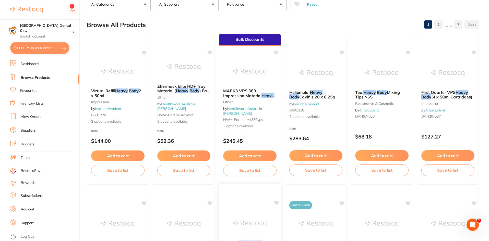
scroll to position [0, 0]
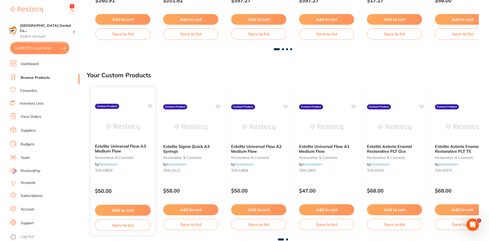
click at [124, 149] on b "Estelite Universal Flow A3 Medium Flow" at bounding box center [123, 148] width 56 height 9
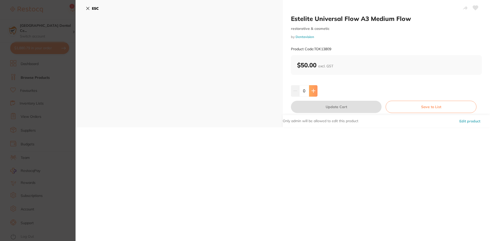
click at [311, 95] on button at bounding box center [313, 90] width 8 height 11
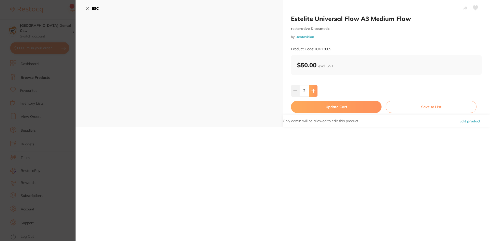
click at [311, 95] on button at bounding box center [313, 90] width 8 height 11
click at [300, 92] on input "3" at bounding box center [305, 90] width 10 height 11
click at [296, 90] on icon at bounding box center [295, 91] width 4 height 4
type input "2"
click at [310, 104] on button "Update Cart" at bounding box center [336, 107] width 91 height 12
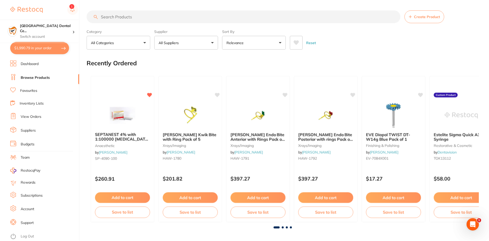
scroll to position [179, 0]
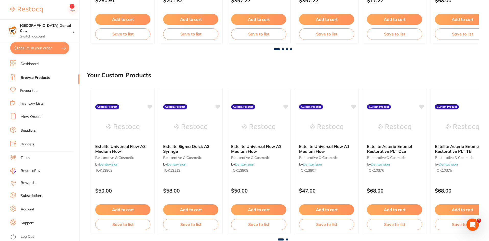
click at [36, 75] on link "Browse Products" at bounding box center [35, 77] width 29 height 5
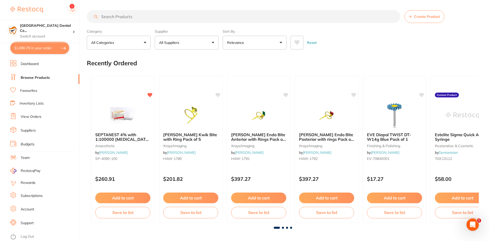
click at [57, 52] on button "$1,990.79 in your order" at bounding box center [39, 48] width 59 height 12
checkbox input "true"
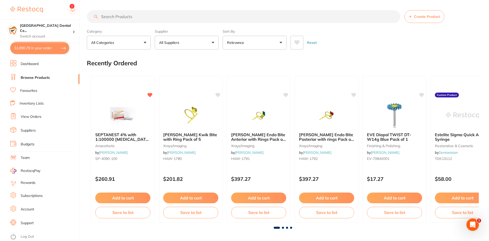
checkbox input "true"
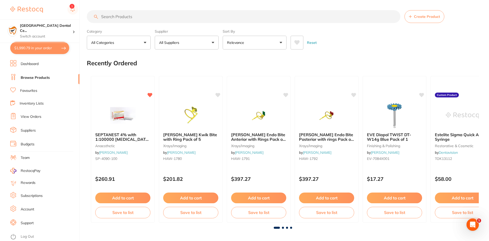
checkbox input "true"
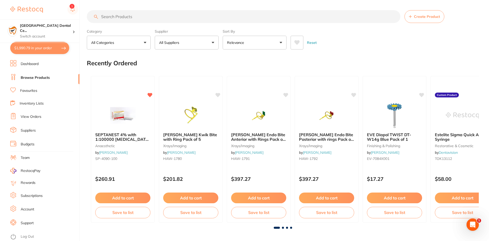
checkbox input "true"
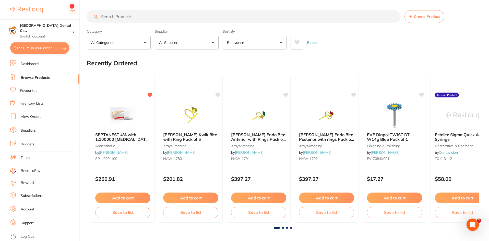
checkbox input "true"
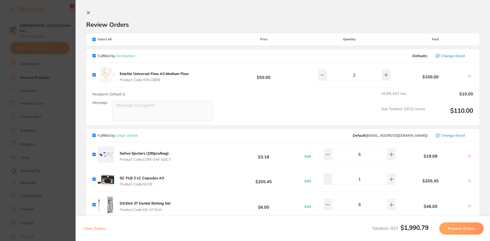
click at [378, 76] on input "2" at bounding box center [354, 74] width 55 height 11
click at [388, 75] on div "2" at bounding box center [349, 74] width 95 height 11
click at [384, 78] on button at bounding box center [386, 74] width 8 height 11
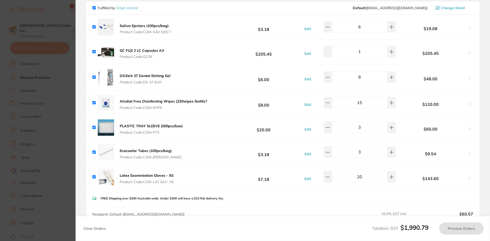
scroll to position [281, 0]
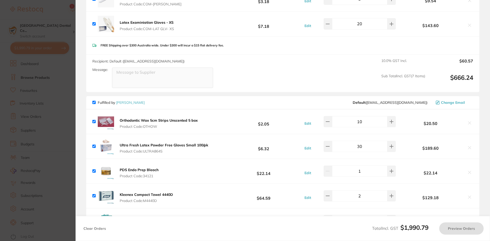
type input "4"
click at [53, 108] on section "Update RRP Set your pre negotiated price for this item. Item Agreed RRP (excl. …" at bounding box center [245, 120] width 490 height 241
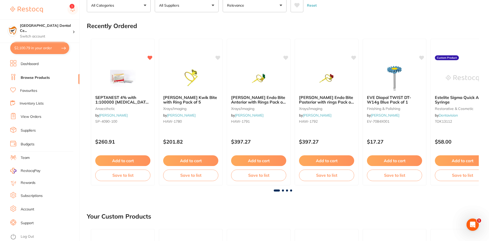
scroll to position [0, 0]
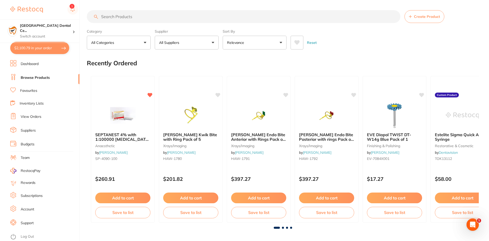
click at [28, 114] on li "View Orders" at bounding box center [44, 117] width 69 height 8
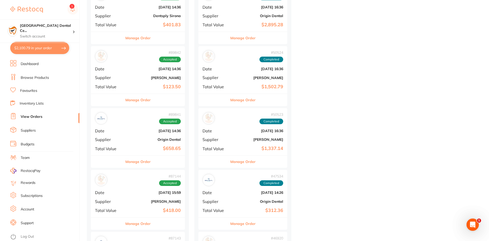
scroll to position [255, 0]
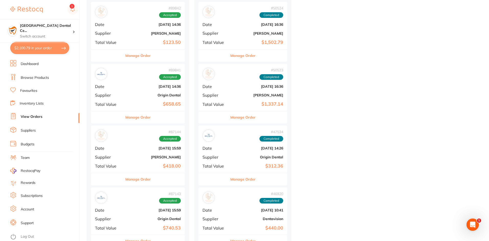
click at [245, 111] on button "Manage Order" at bounding box center [242, 117] width 25 height 12
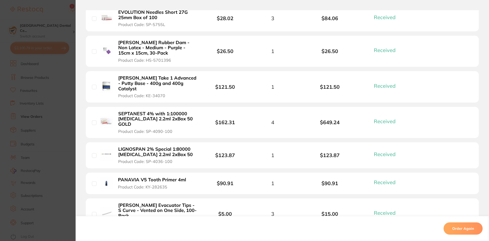
scroll to position [317, 0]
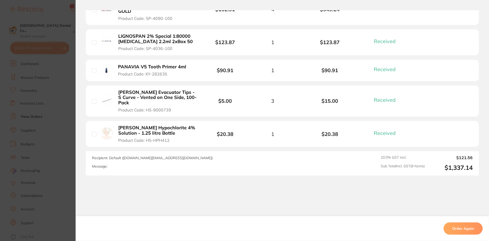
click at [50, 137] on section "Order ID: Restocq- 50523 Order Information 9 Received Completed Order Order Dat…" at bounding box center [244, 120] width 489 height 241
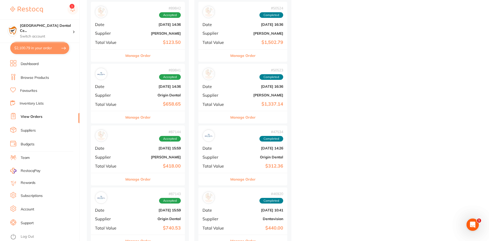
click at [55, 17] on div "[GEOGRAPHIC_DATA] Dental Ce... Switch account [GEOGRAPHIC_DATA] Warracknabeal D…" at bounding box center [39, 21] width 79 height 43
click at [55, 22] on div "[GEOGRAPHIC_DATA] Dental Ce... Switch account" at bounding box center [39, 30] width 79 height 23
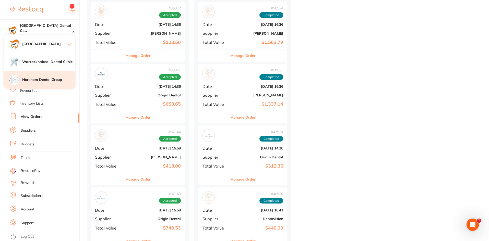
click at [37, 76] on div "Horsham Dental Group" at bounding box center [40, 80] width 72 height 18
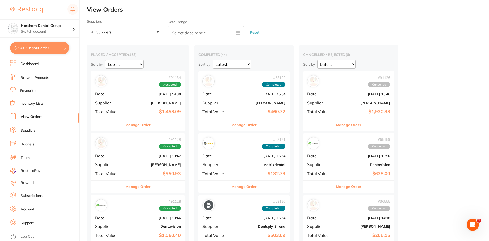
click at [37, 80] on link "Browse Products" at bounding box center [35, 77] width 28 height 5
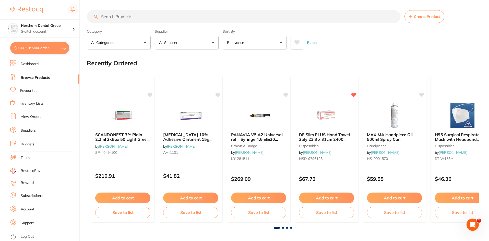
click at [137, 17] on input "search" at bounding box center [244, 16] width 314 height 13
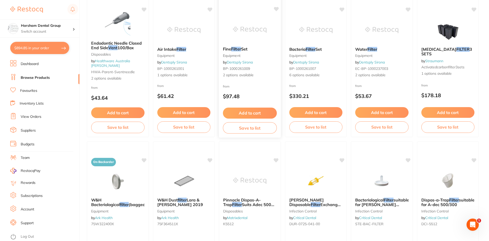
scroll to position [255, 0]
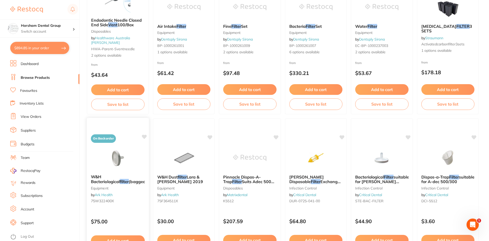
click at [116, 141] on div "On Backorder W&H Bacteriological filter (bagged) equipment by Ark Health 75W322…" at bounding box center [118, 192] width 63 height 148
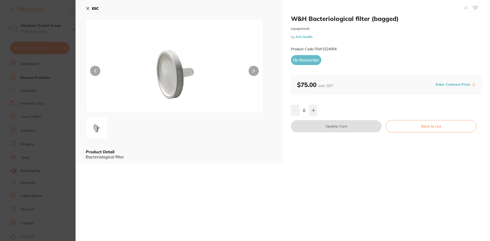
click at [94, 11] on button "ESC" at bounding box center [92, 8] width 13 height 9
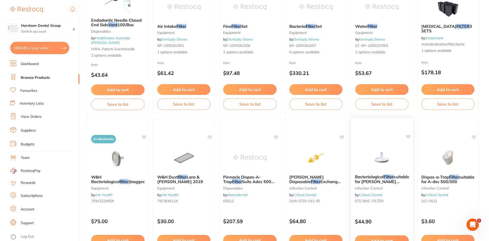
click at [365, 178] on span "Bacteriological" at bounding box center [369, 176] width 29 height 5
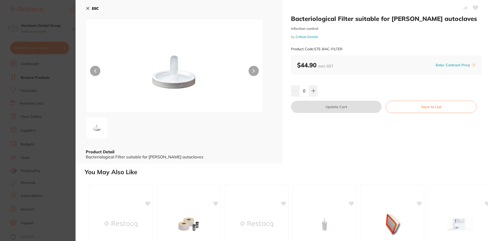
click at [91, 8] on button "ESC" at bounding box center [92, 8] width 13 height 9
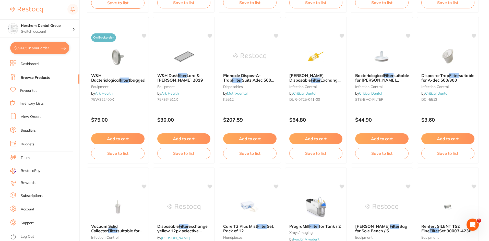
scroll to position [292, 0]
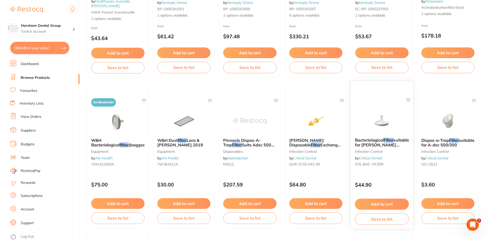
click at [375, 145] on span "suitable for [PERSON_NAME] autoclaves" at bounding box center [382, 145] width 54 height 15
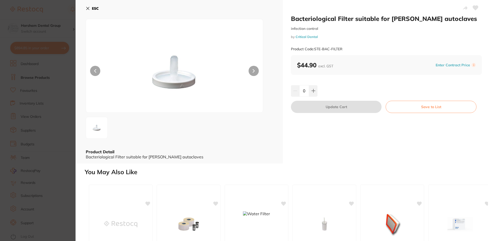
click at [34, 143] on section "Bacteriological Filter suitable for [PERSON_NAME] autoclaves infection control …" at bounding box center [245, 120] width 490 height 241
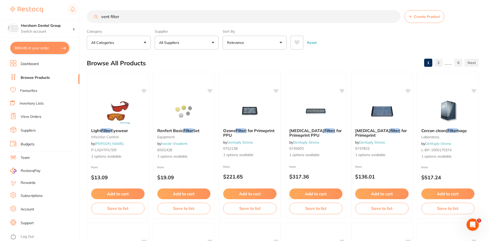
click at [98, 16] on div "vent filter Create Product" at bounding box center [283, 16] width 392 height 13
drag, startPoint x: 98, startPoint y: 16, endPoint x: 105, endPoint y: 16, distance: 7.4
click at [98, 17] on div "vent filter Create Product" at bounding box center [283, 16] width 392 height 13
click at [105, 16] on input "vent filter" at bounding box center [244, 16] width 314 height 13
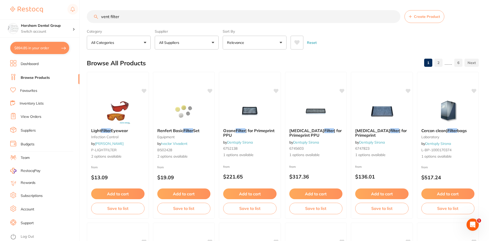
click at [105, 16] on input "vent filter" at bounding box center [244, 16] width 314 height 13
type input "s"
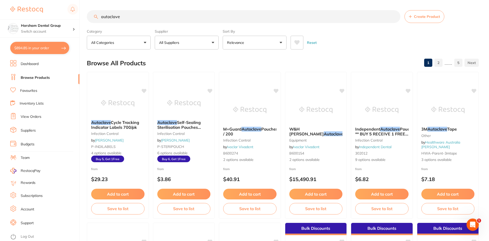
type input "autoclave"
click at [186, 39] on button "All Suppliers" at bounding box center [187, 43] width 64 height 14
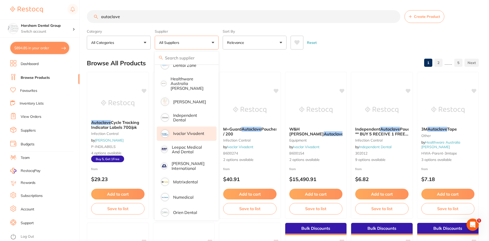
scroll to position [179, 0]
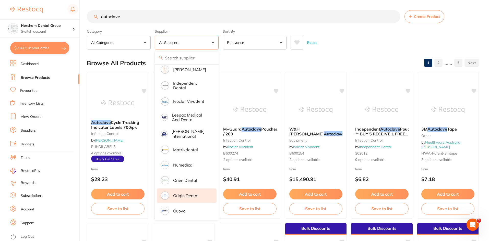
click at [182, 194] on p "Origin Dental" at bounding box center [185, 196] width 25 height 5
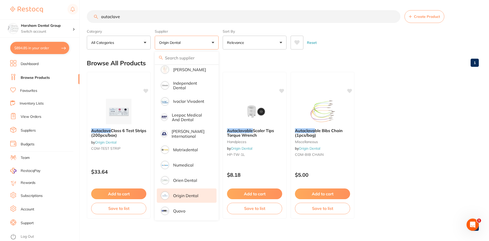
click at [359, 42] on div "Reset" at bounding box center [383, 41] width 184 height 18
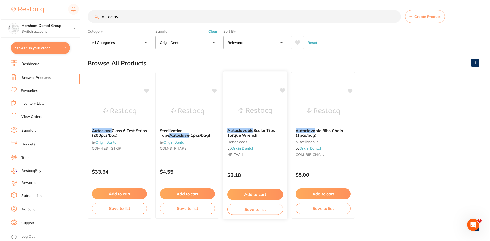
scroll to position [0, 0]
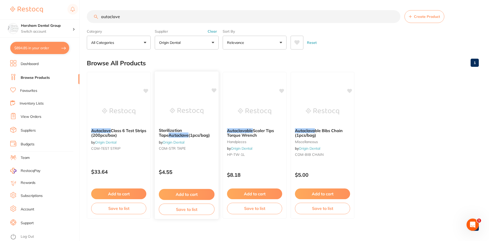
click at [169, 132] on span "Sterilization Tape" at bounding box center [170, 133] width 23 height 10
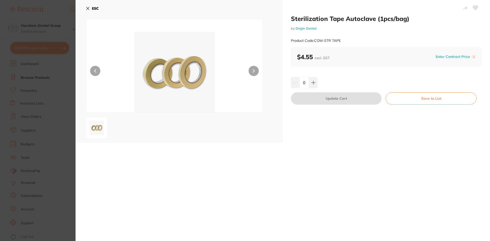
click at [310, 88] on div "Sterilization Tape Autoclave (1pcs/bag) by Origin Dental Product Code: COM-STR …" at bounding box center [386, 71] width 207 height 143
click at [311, 85] on button at bounding box center [313, 82] width 8 height 11
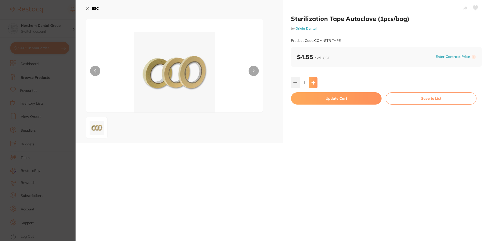
click at [311, 85] on button at bounding box center [313, 82] width 8 height 11
type input "2"
click at [307, 100] on button "Update Cart" at bounding box center [336, 98] width 91 height 12
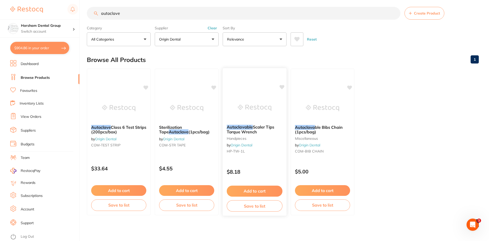
scroll to position [4, 0]
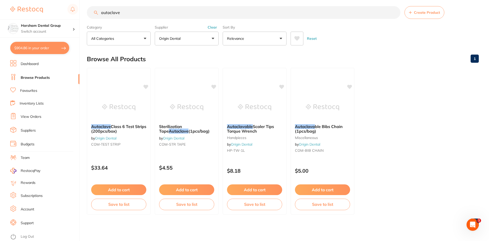
click at [127, 16] on input "autoclave" at bounding box center [244, 12] width 314 height 13
click at [129, 16] on input "autoclave" at bounding box center [244, 12] width 314 height 13
type input "y"
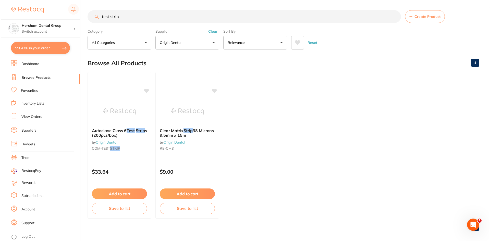
scroll to position [0, 0]
type input "test strip"
click at [122, 136] on span "s (200pcs/box)" at bounding box center [119, 133] width 56 height 10
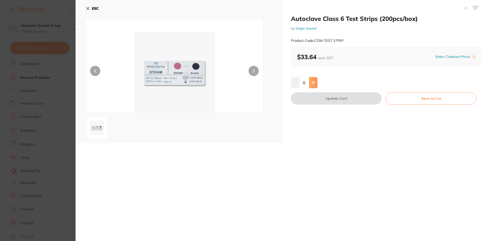
click at [312, 86] on button at bounding box center [313, 82] width 8 height 11
type input "1"
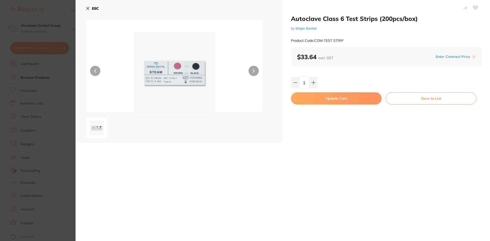
click at [309, 100] on button "Update Cart" at bounding box center [336, 98] width 91 height 12
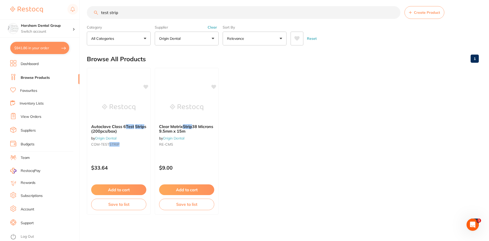
click at [47, 49] on button "$941.86 in your order" at bounding box center [39, 48] width 59 height 12
checkbox input "true"
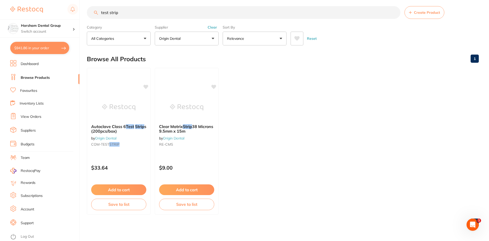
checkbox input "true"
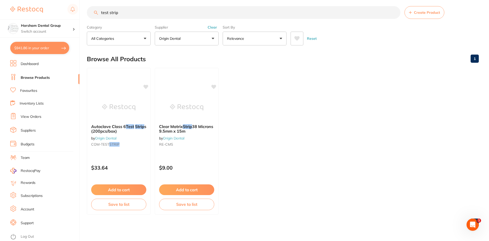
checkbox input "true"
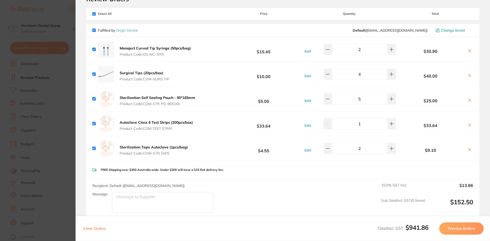
scroll to position [0, 0]
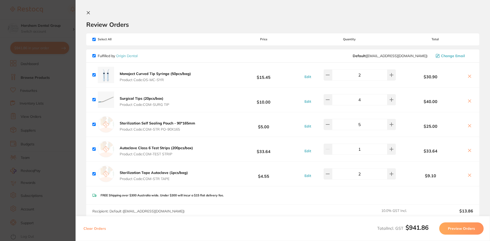
click at [36, 93] on section "Update RRP Set your pre negotiated price for this item. Item Agreed RRP (excl. …" at bounding box center [245, 120] width 490 height 241
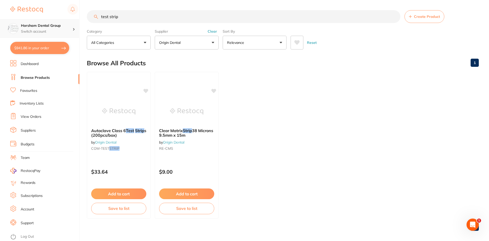
click at [54, 25] on h4 "Horsham Dental Group" at bounding box center [47, 25] width 52 height 5
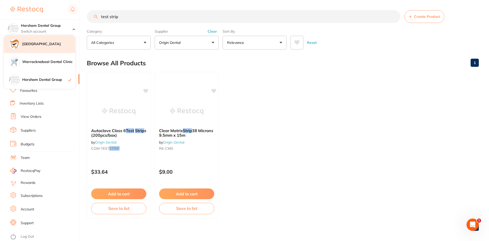
click at [65, 43] on h4 "[GEOGRAPHIC_DATA]" at bounding box center [48, 44] width 53 height 5
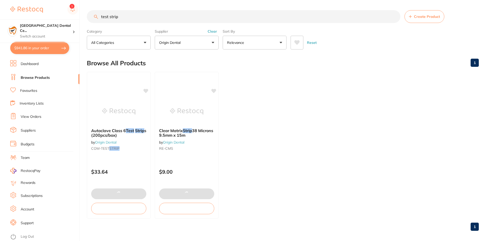
checkbox input "false"
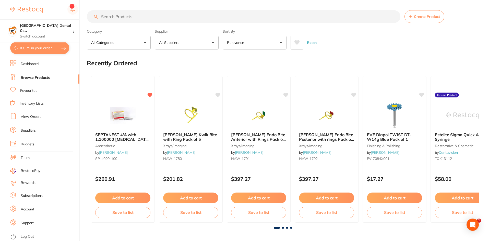
click at [171, 14] on input "search" at bounding box center [244, 16] width 314 height 13
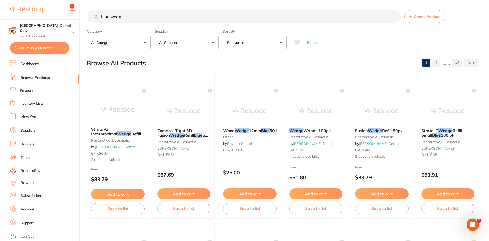
click at [137, 15] on input "blue wedge" at bounding box center [244, 16] width 314 height 13
type input "blue wedge plastic"
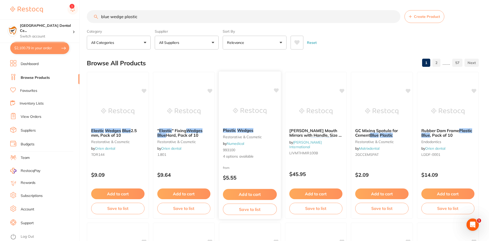
click at [247, 134] on div "Plastic Wedges restorative & cosmetic by Numedical 993100 4 options available" at bounding box center [250, 143] width 62 height 39
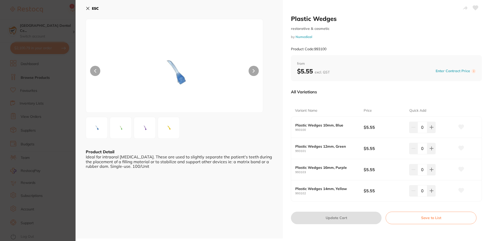
click at [16, 150] on section "Plastic Wedges restorative & cosmetic by Numedical Product Code: 993100 ESC Pro…" at bounding box center [245, 120] width 490 height 241
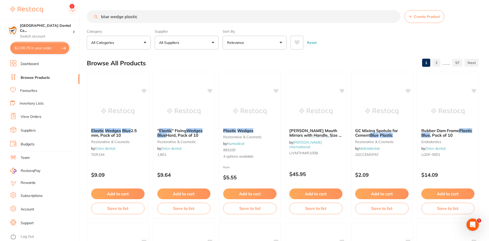
click at [61, 43] on button "$2,100.79 in your order" at bounding box center [39, 48] width 59 height 12
checkbox input "true"
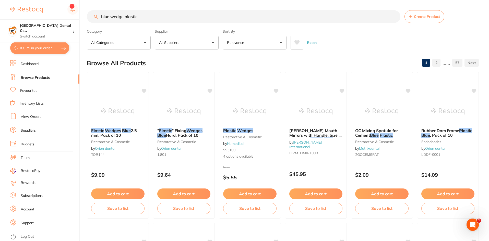
checkbox input "true"
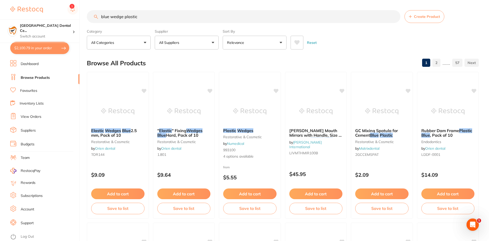
checkbox input "true"
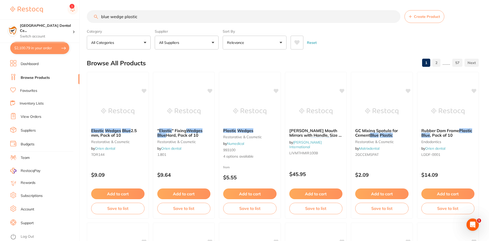
checkbox input "true"
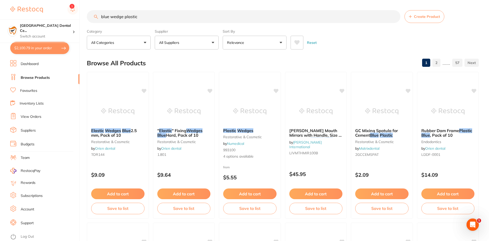
checkbox input "true"
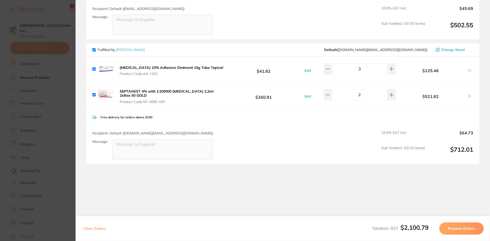
scroll to position [542, 0]
click at [68, 146] on section "Update RRP Set your pre negotiated price for this item. Item Agreed RRP (excl. …" at bounding box center [245, 120] width 490 height 241
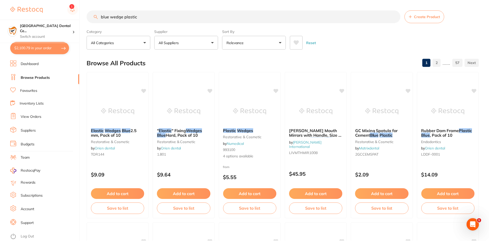
scroll to position [0, 0]
click at [143, 21] on input "blue wedge plastic" at bounding box center [244, 16] width 314 height 13
click at [144, 21] on input "blue wedge plastic" at bounding box center [244, 16] width 314 height 13
type input "alcohol"
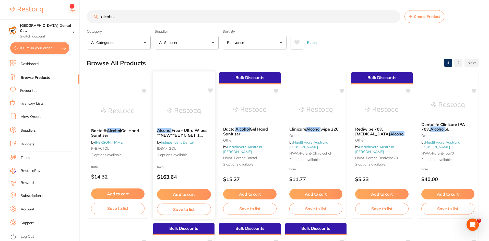
scroll to position [0, 0]
drag, startPoint x: 160, startPoint y: 44, endPoint x: 161, endPoint y: 46, distance: 2.7
click at [160, 44] on p "All Suppliers" at bounding box center [170, 42] width 22 height 5
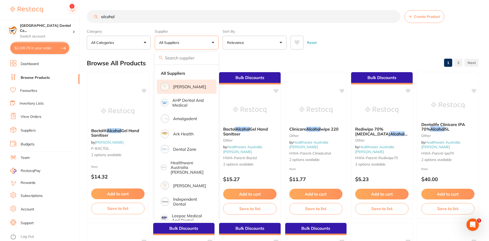
click at [184, 92] on li "[PERSON_NAME]" at bounding box center [187, 87] width 60 height 14
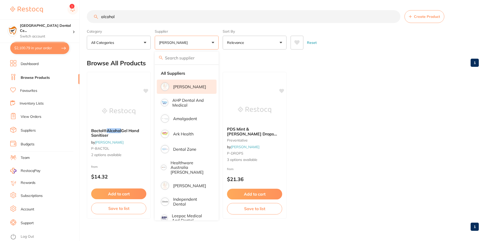
click at [375, 90] on ul "Bactol® Alcohol Gel Hand Sanitiser by [PERSON_NAME] P-BACTOL 2 options availabl…" at bounding box center [283, 145] width 392 height 147
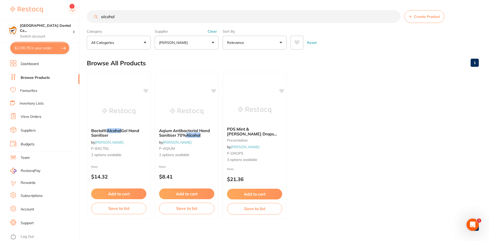
scroll to position [4, 0]
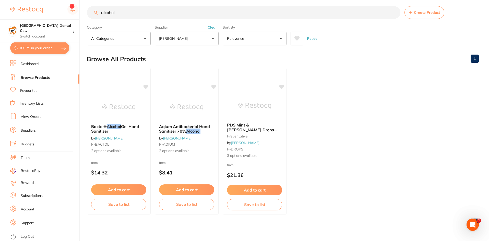
click at [27, 117] on link "View Orders" at bounding box center [31, 116] width 21 height 5
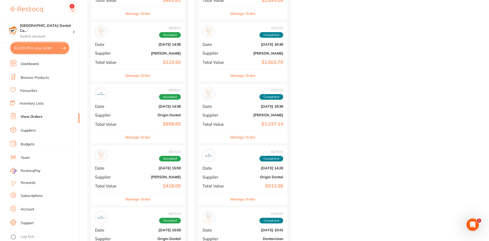
scroll to position [255, 0]
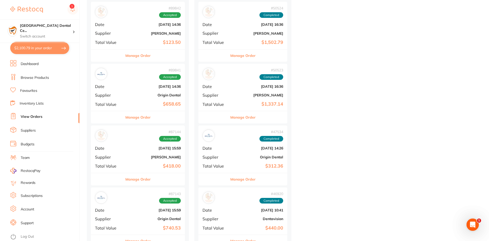
click at [156, 48] on div "# 89842 Accepted Date [DATE] 14:36 Supplier [PERSON_NAME] Total Value $123.50" at bounding box center [138, 25] width 94 height 47
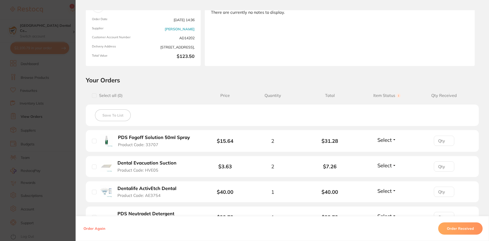
scroll to position [102, 0]
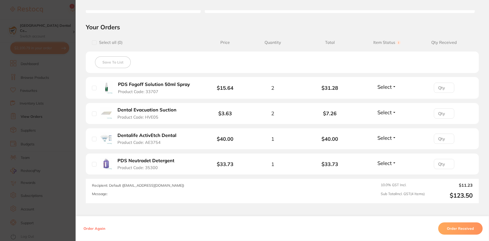
click at [31, 155] on section "Order ID: Restocq- 89842 Order Information Accepted Order Order Date [DATE] 14:…" at bounding box center [244, 120] width 489 height 241
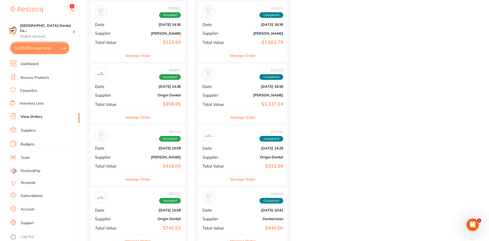
click at [147, 177] on button "Manage Order" at bounding box center [137, 179] width 25 height 12
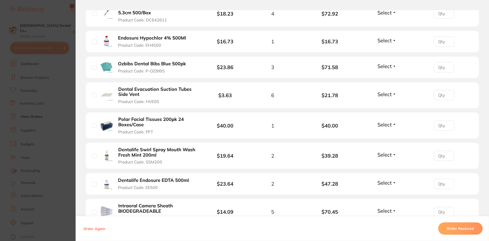
scroll to position [267, 0]
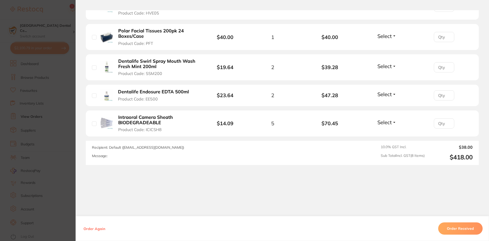
click at [51, 164] on section "Order ID: Restocq- 87144 Order Information Accepted Order Order Date [DATE] 15:…" at bounding box center [244, 120] width 489 height 241
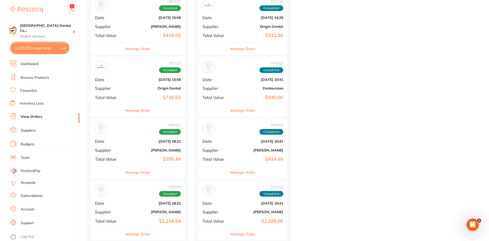
scroll to position [409, 0]
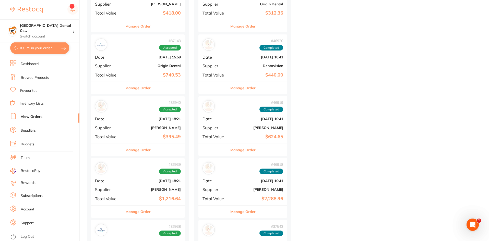
click at [141, 149] on button "Manage Order" at bounding box center [137, 150] width 25 height 12
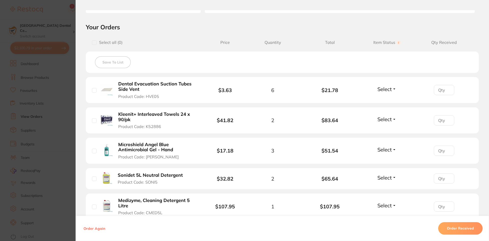
scroll to position [179, 0]
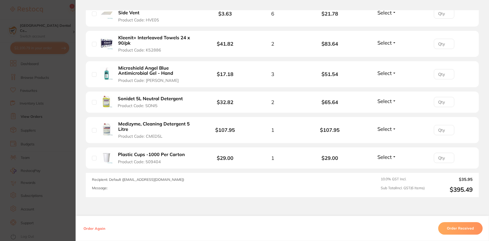
click at [31, 122] on section "Order ID: Restocq- 86940 Order Information Accepted Order Order Date Jul 17 202…" at bounding box center [244, 120] width 489 height 241
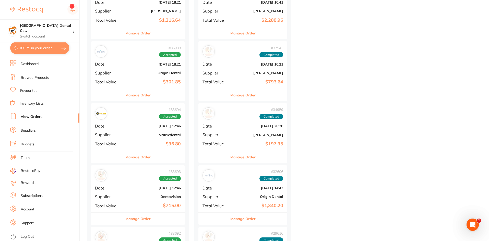
scroll to position [664, 0]
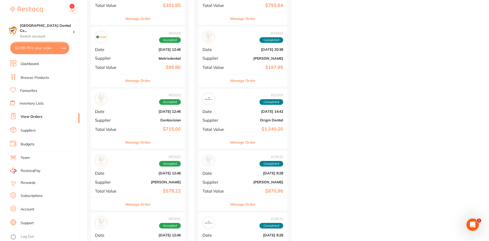
click at [147, 199] on button "Manage Order" at bounding box center [137, 204] width 25 height 12
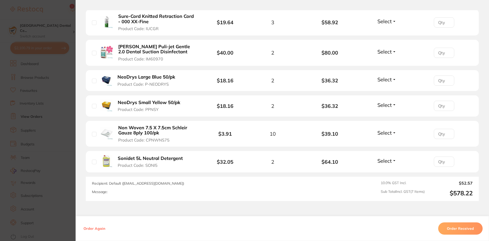
scroll to position [230, 0]
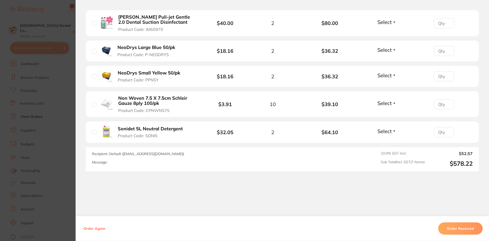
click at [23, 170] on section "Order ID: Restocq- 83692 Order Information Accepted Order Order Date Jun 18 202…" at bounding box center [244, 120] width 489 height 241
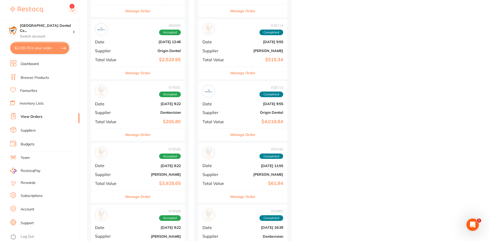
scroll to position [996, 0]
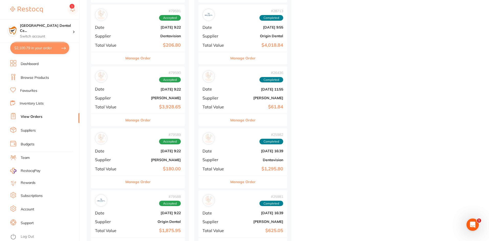
click at [149, 184] on button "Manage Order" at bounding box center [137, 182] width 25 height 12
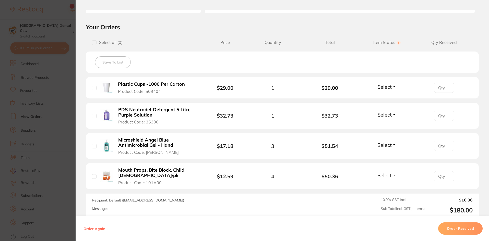
click at [64, 176] on section "Order ID: Restocq- 79589 Order Information Accepted Order Order Date May 14 202…" at bounding box center [244, 120] width 489 height 241
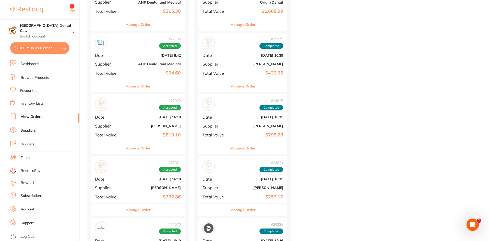
click at [156, 211] on div "Manage Order" at bounding box center [138, 210] width 94 height 13
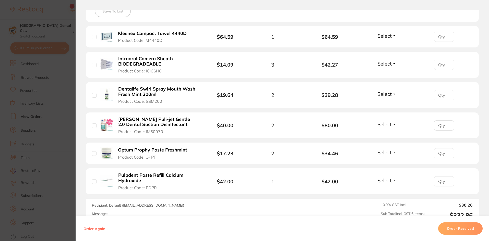
click at [44, 173] on section "Order ID: Restocq- 77071 Order Information Accepted Order Order Date Apr 17 202…" at bounding box center [244, 120] width 489 height 241
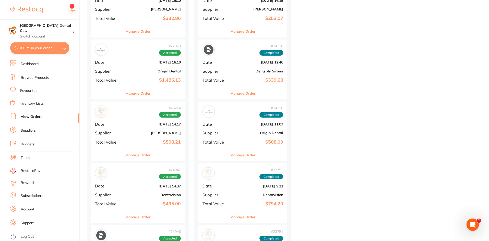
click at [147, 160] on button "Manage Order" at bounding box center [137, 155] width 25 height 12
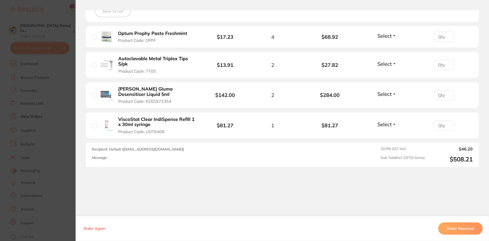
click at [60, 148] on section "Order ID: Restocq- 76274 Order Information Accepted Order Order Date Apr 9 2025…" at bounding box center [244, 120] width 489 height 241
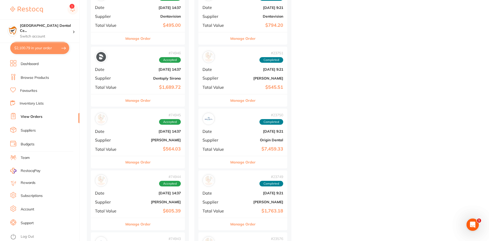
click at [149, 160] on button "Manage Order" at bounding box center [137, 162] width 25 height 12
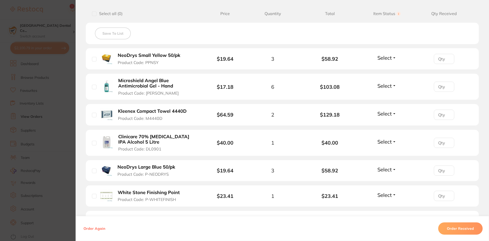
scroll to position [153, 0]
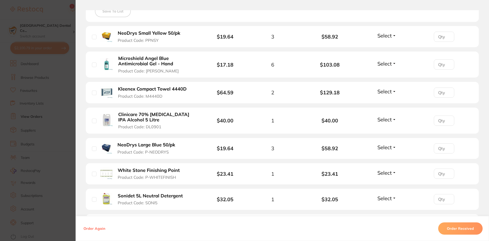
click at [179, 118] on b "Clinicare 70% Isopropyl IPA Alcohol 5 Litre" at bounding box center [157, 117] width 79 height 10
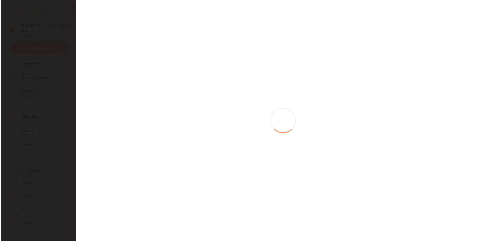
scroll to position [0, 0]
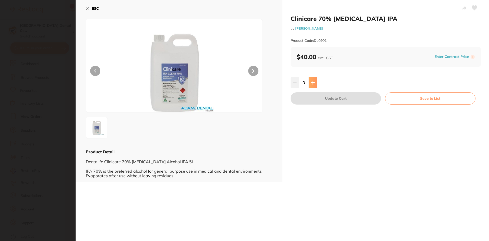
click at [309, 81] on button at bounding box center [313, 82] width 8 height 11
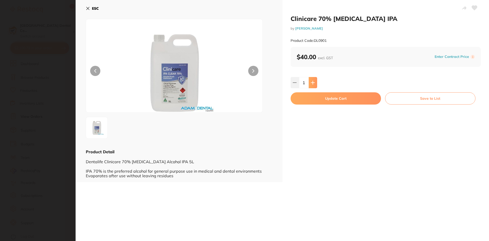
click at [311, 81] on icon at bounding box center [313, 83] width 4 height 4
type input "2"
click at [305, 100] on button "Update Cart" at bounding box center [336, 98] width 91 height 12
checkbox input "false"
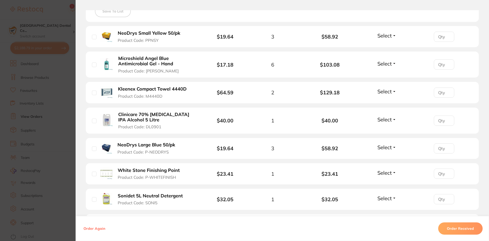
scroll to position [565, 0]
click at [54, 98] on section "Order ID: Restocq- 74945 Order Information Accepted Order Order Date Mar 31 202…" at bounding box center [244, 120] width 489 height 241
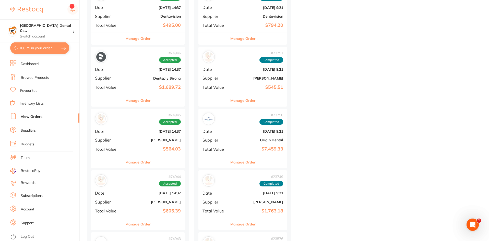
click at [46, 77] on link "Browse Products" at bounding box center [35, 77] width 28 height 5
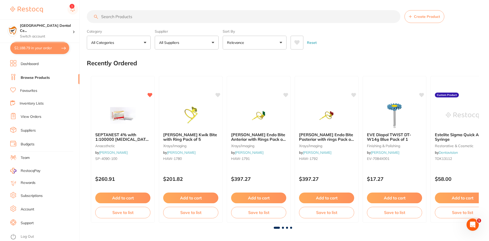
click at [111, 17] on input "search" at bounding box center [244, 16] width 314 height 13
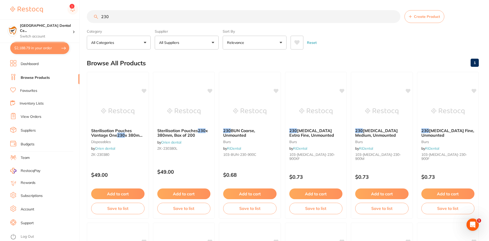
click at [152, 20] on input "230" at bounding box center [244, 16] width 314 height 13
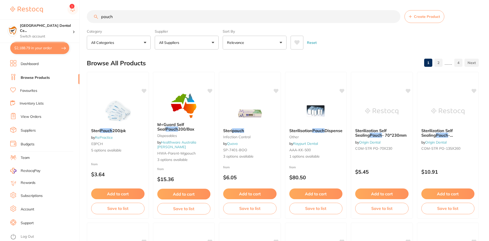
type input "pouch"
click at [184, 45] on button "All Suppliers" at bounding box center [187, 43] width 64 height 14
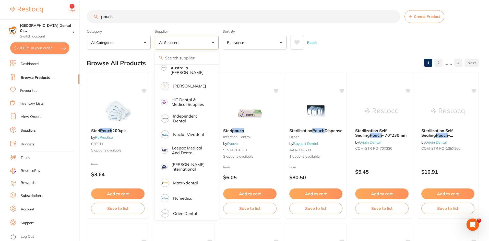
scroll to position [256, 0]
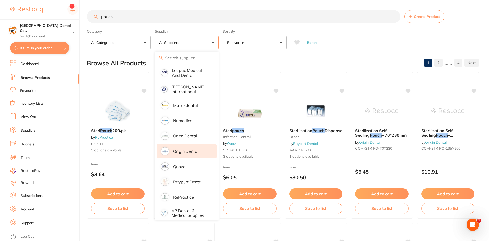
click at [183, 150] on li "Origin Dental" at bounding box center [187, 151] width 60 height 14
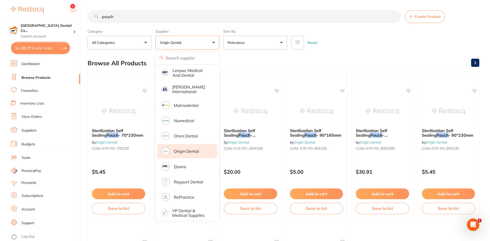
scroll to position [0, 0]
click at [126, 135] on span "- 70*230mm" at bounding box center [130, 135] width 25 height 5
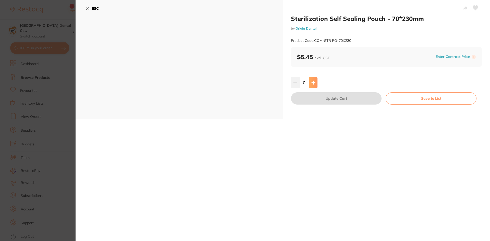
click at [313, 87] on button at bounding box center [313, 82] width 8 height 11
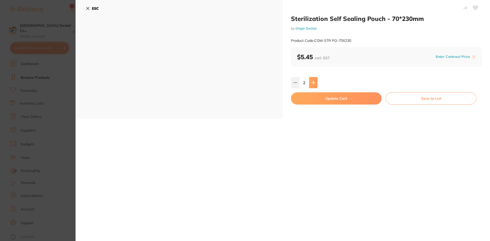
click at [313, 87] on button at bounding box center [313, 82] width 8 height 11
type input "5"
click at [314, 97] on button "Update Cart" at bounding box center [336, 98] width 91 height 12
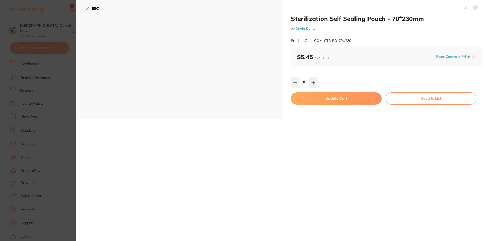
checkbox input "false"
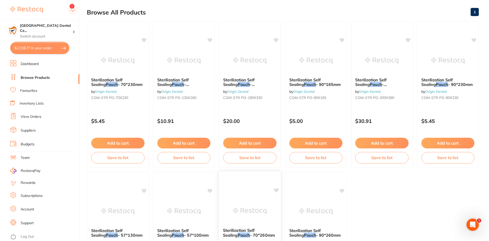
scroll to position [27, 0]
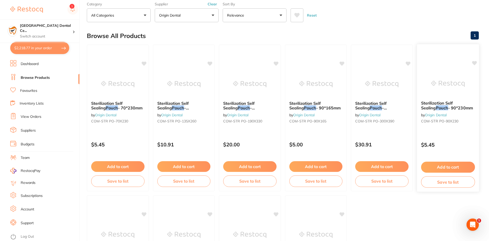
click at [448, 109] on span "- 90*230mm" at bounding box center [460, 107] width 25 height 5
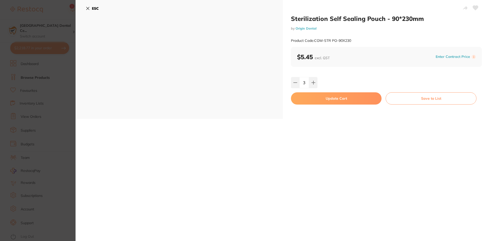
click at [312, 82] on icon at bounding box center [313, 82] width 3 height 3
type input "5"
click at [311, 96] on button "Update Cart" at bounding box center [336, 98] width 91 height 12
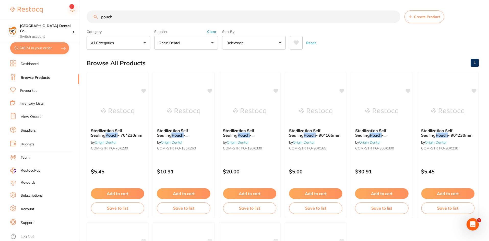
scroll to position [614, 0]
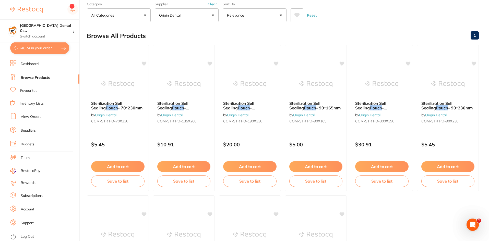
click at [56, 48] on button "$2,248.74 in your order" at bounding box center [39, 48] width 59 height 12
checkbox input "true"
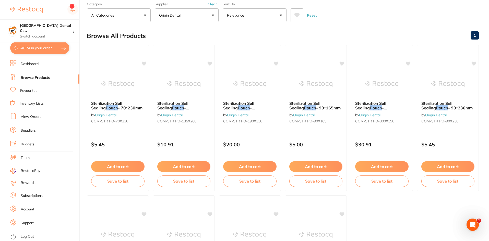
checkbox input "true"
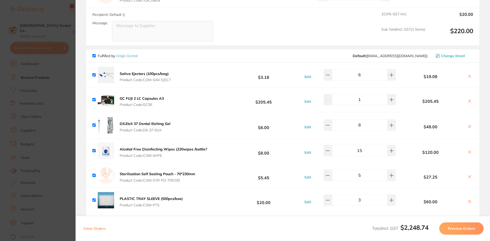
scroll to position [0, 0]
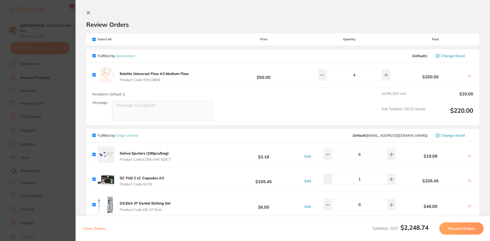
drag, startPoint x: 174, startPoint y: 162, endPoint x: 216, endPoint y: 126, distance: 55.7
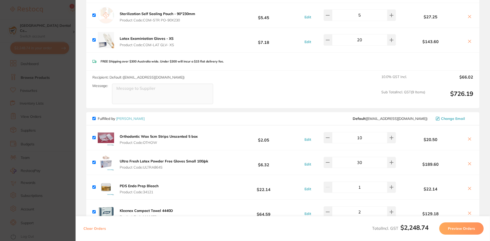
scroll to position [255, 0]
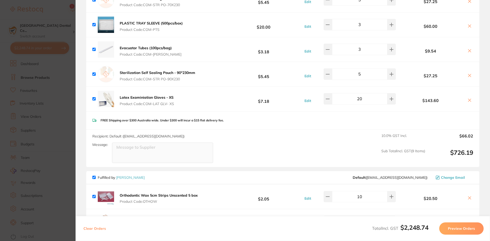
click at [13, 117] on section "Update RRP Set your pre negotiated price for this item. Item Agreed RRP (excl. …" at bounding box center [245, 120] width 490 height 241
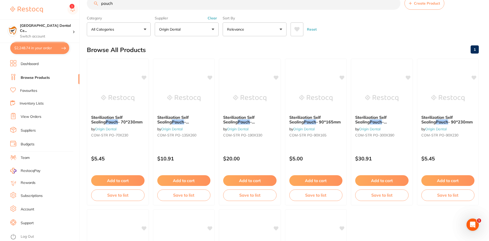
scroll to position [0, 0]
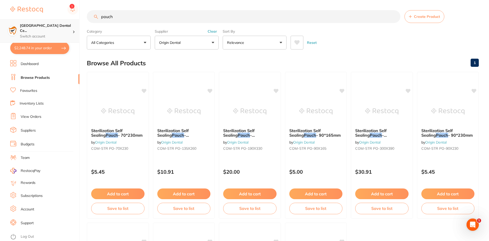
click at [31, 34] on p "Switch account" at bounding box center [46, 36] width 53 height 5
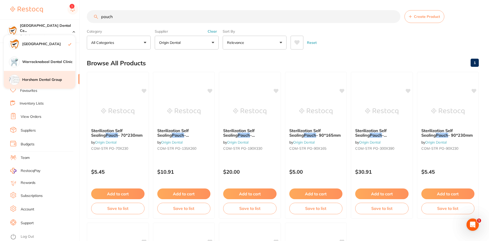
click at [49, 77] on div "Horsham Dental Group" at bounding box center [40, 80] width 72 height 18
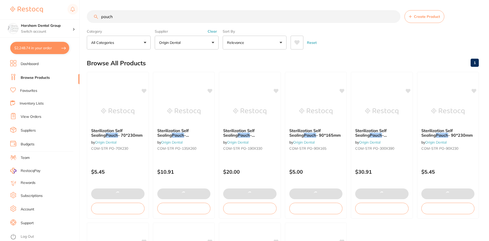
checkbox input "false"
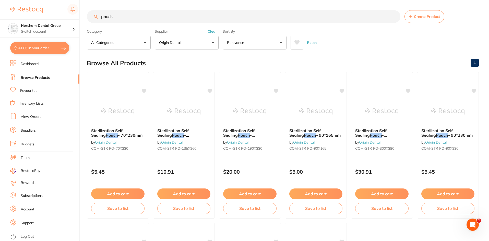
click at [113, 20] on input "pouch" at bounding box center [244, 16] width 314 height 13
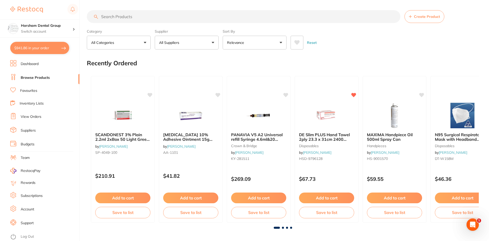
click at [375, 45] on div "Reset" at bounding box center [383, 41] width 184 height 18
click at [191, 20] on input "search" at bounding box center [244, 16] width 314 height 13
type input "saline bottle"
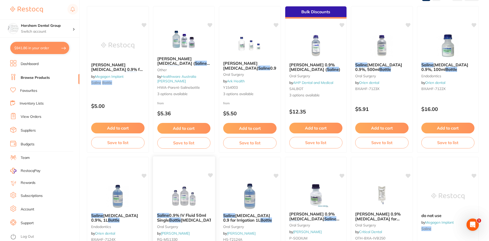
scroll to position [102, 0]
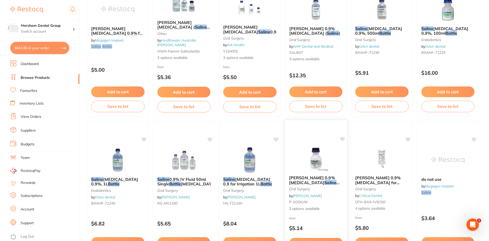
click at [317, 180] on span "[PERSON_NAME] 0.9% [MEDICAL_DATA]" at bounding box center [312, 180] width 46 height 10
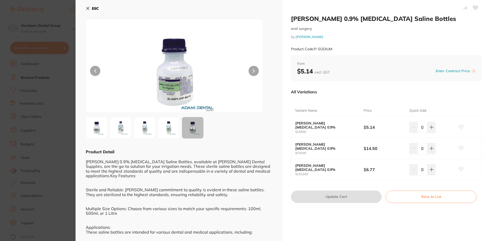
click at [88, 8] on icon at bounding box center [88, 8] width 3 height 3
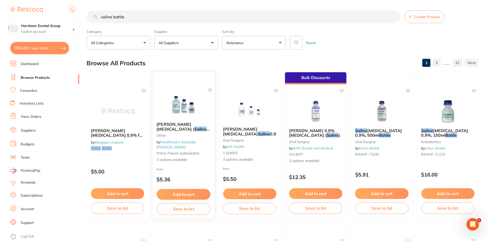
scroll to position [102, 0]
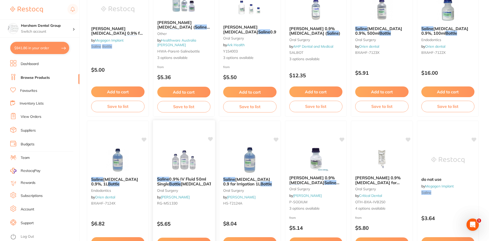
click at [186, 182] on span "[MEDICAL_DATA]" at bounding box center [198, 184] width 35 height 5
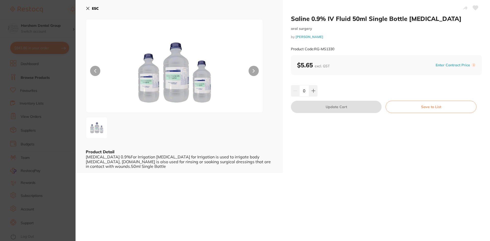
click at [188, 76] on img at bounding box center [175, 72] width 106 height 81
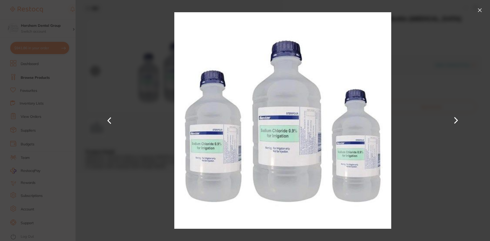
click at [483, 12] on button at bounding box center [480, 10] width 8 height 8
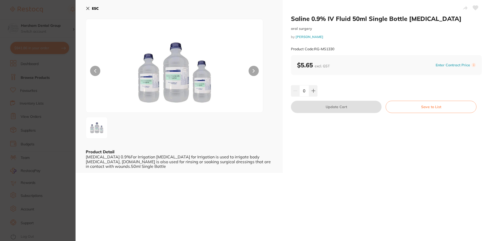
click at [77, 11] on div "ESC Product Detail [MEDICAL_DATA] 0.9%For Irrigation [MEDICAL_DATA] for Irrigat…" at bounding box center [179, 86] width 207 height 173
click at [84, 7] on div "ESC Product Detail [MEDICAL_DATA] 0.9%For Irrigation [MEDICAL_DATA] for Irrigat…" at bounding box center [179, 86] width 207 height 173
click at [90, 10] on button "ESC" at bounding box center [92, 8] width 13 height 9
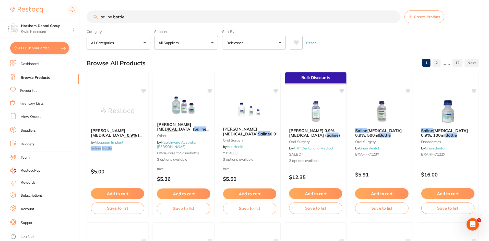
scroll to position [102, 0]
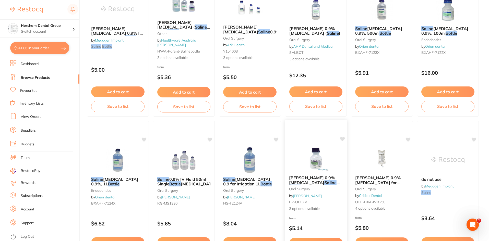
click at [300, 178] on span "[PERSON_NAME] 0.9% [MEDICAL_DATA]" at bounding box center [312, 180] width 46 height 10
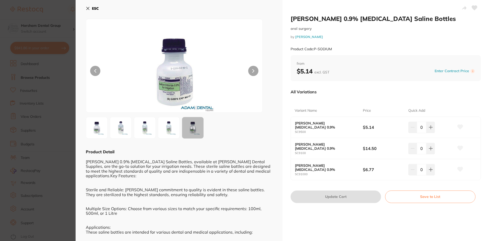
click at [101, 125] on img at bounding box center [97, 128] width 18 height 18
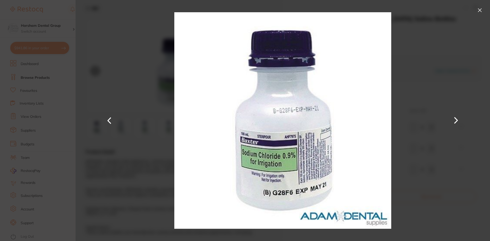
click at [442, 116] on div at bounding box center [283, 120] width 415 height 241
click at [452, 117] on button at bounding box center [456, 120] width 12 height 121
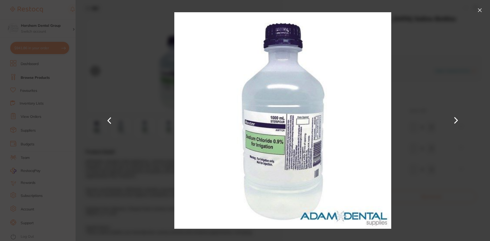
click at [452, 117] on button at bounding box center [456, 120] width 12 height 121
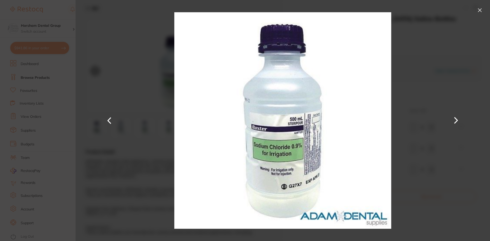
click at [452, 117] on button at bounding box center [456, 120] width 12 height 121
click at [111, 118] on button at bounding box center [109, 120] width 12 height 121
click at [481, 12] on button at bounding box center [480, 10] width 8 height 8
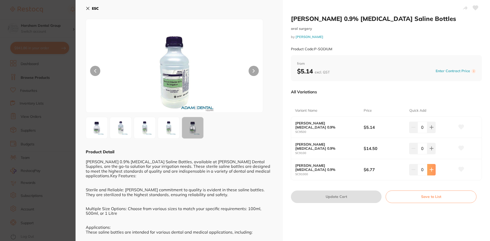
click at [430, 173] on button at bounding box center [432, 169] width 8 height 11
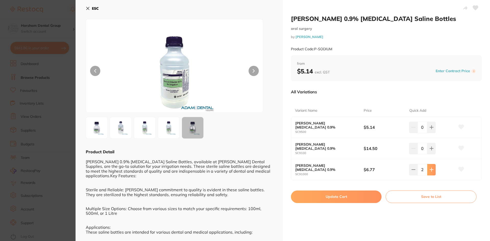
click at [430, 173] on button at bounding box center [432, 169] width 8 height 11
type input "5"
click at [333, 197] on button "Update Cart" at bounding box center [336, 197] width 91 height 12
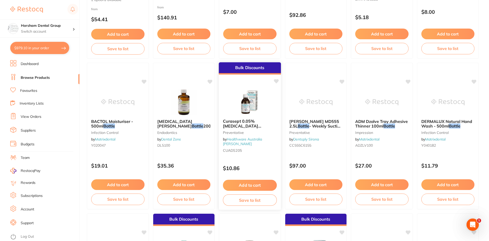
scroll to position [741, 0]
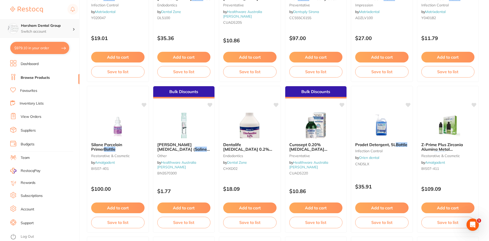
click at [67, 30] on p "Switch account" at bounding box center [47, 31] width 52 height 5
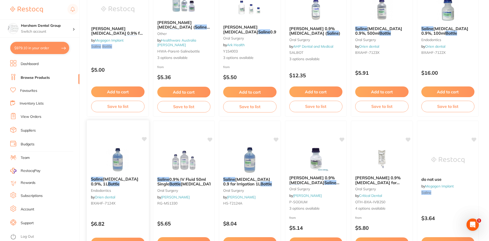
scroll to position [0, 0]
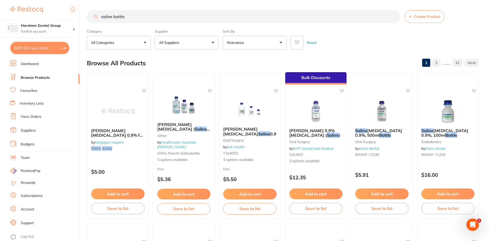
click at [110, 15] on input "saline bottle" at bounding box center [244, 16] width 314 height 13
click at [111, 15] on input "saline bottle" at bounding box center [244, 16] width 314 height 13
click at [110, 14] on input "saline bottle" at bounding box center [244, 16] width 314 height 13
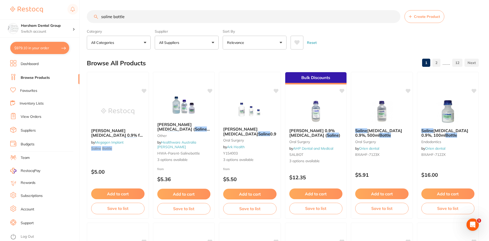
click at [110, 14] on input "saline bottle" at bounding box center [244, 16] width 314 height 13
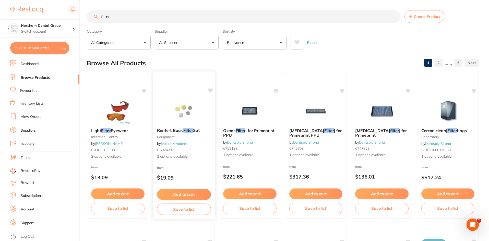
type input "filter"
click at [161, 134] on div "Renfert Basic Filter Set equipment by Ivoclar Vivadent B502428 2 options availa…" at bounding box center [184, 143] width 62 height 39
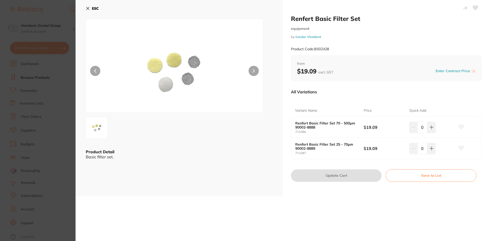
click at [89, 2] on div "ESC Product Detail Basic filter set." at bounding box center [179, 98] width 207 height 196
click at [89, 7] on icon at bounding box center [88, 8] width 4 height 4
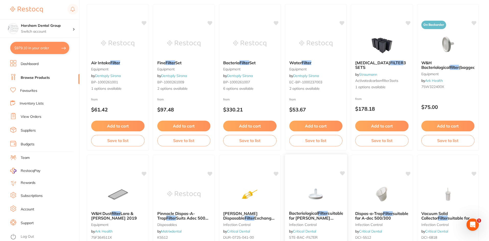
scroll to position [257, 0]
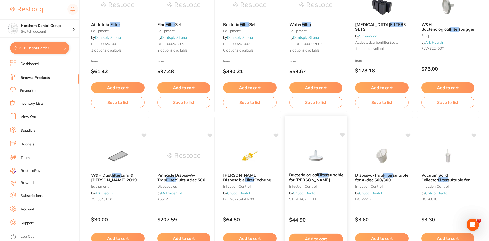
click at [315, 176] on span "Bacteriological" at bounding box center [303, 175] width 29 height 5
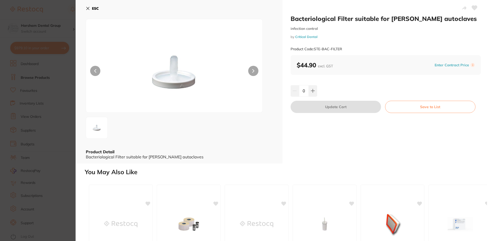
click at [249, 72] on button at bounding box center [253, 71] width 10 height 10
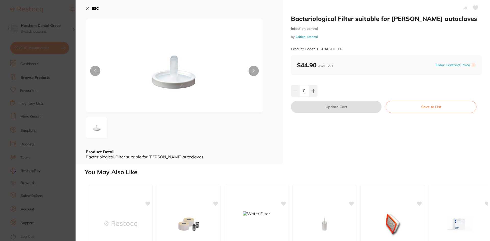
click at [249, 72] on button at bounding box center [254, 71] width 10 height 10
drag, startPoint x: 178, startPoint y: 157, endPoint x: 148, endPoint y: 158, distance: 30.1
click at [148, 158] on div "Bacteriological Filter suitable for [PERSON_NAME] autoclaves" at bounding box center [179, 157] width 187 height 5
copy div "[PERSON_NAME] autoclaves"
click at [318, 94] on div "0" at bounding box center [386, 90] width 191 height 11
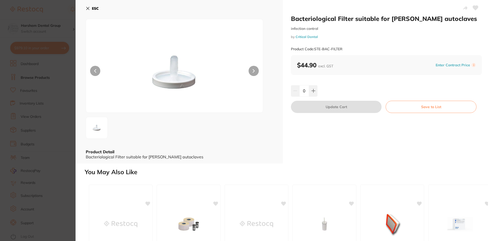
click at [317, 94] on div "0" at bounding box center [386, 90] width 191 height 11
click at [315, 93] on button at bounding box center [313, 90] width 8 height 11
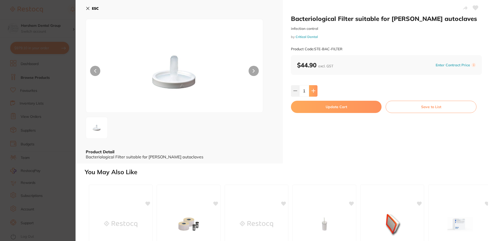
click at [313, 95] on button at bounding box center [313, 90] width 8 height 11
type input "2"
click at [313, 108] on button "Update Cart" at bounding box center [336, 107] width 91 height 12
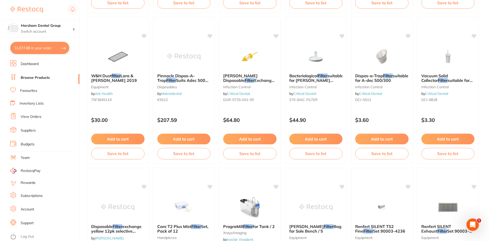
scroll to position [334, 0]
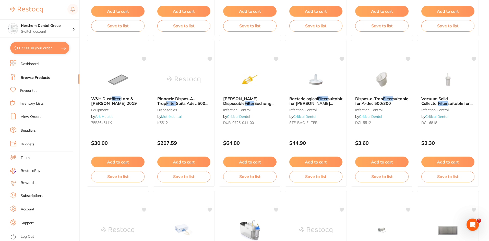
click at [39, 117] on link "View Orders" at bounding box center [31, 116] width 21 height 5
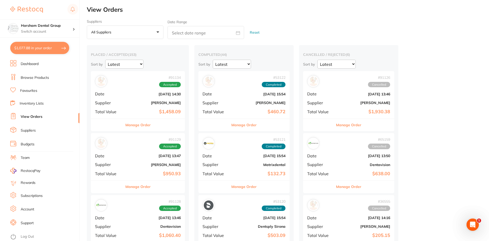
click at [143, 127] on button "Manage Order" at bounding box center [137, 125] width 25 height 12
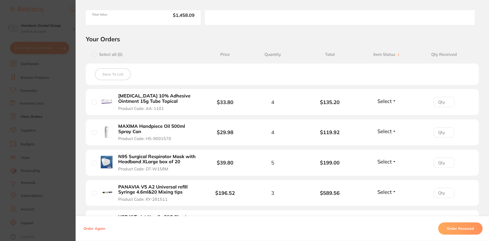
scroll to position [46, 0]
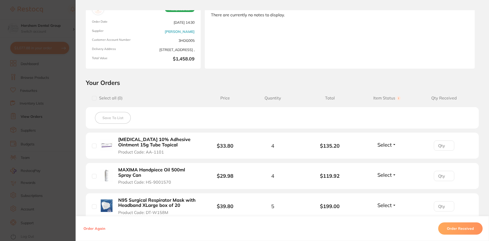
click at [27, 116] on section "Order ID: Restocq- 91134 Order Information Accepted Order Order Date [DATE] 14:…" at bounding box center [244, 120] width 489 height 241
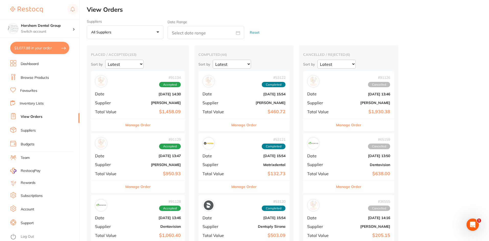
click at [247, 126] on button "Manage Order" at bounding box center [243, 125] width 25 height 12
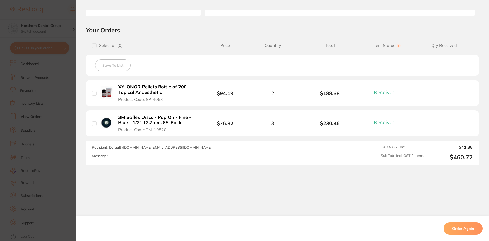
click at [140, 120] on b "3M Soflex Discs - Pop On - Fine - Blue - 1/2" 12.7mm, 85-Pack" at bounding box center [157, 120] width 79 height 10
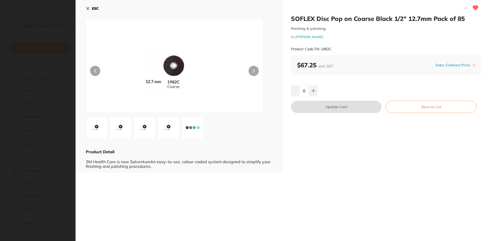
click at [188, 121] on img at bounding box center [193, 128] width 18 height 18
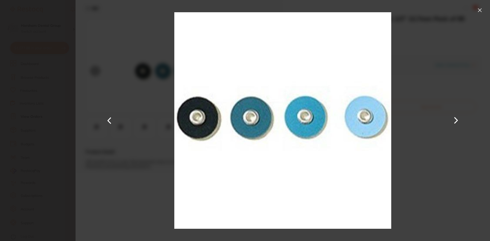
click at [477, 10] on button at bounding box center [480, 10] width 8 height 8
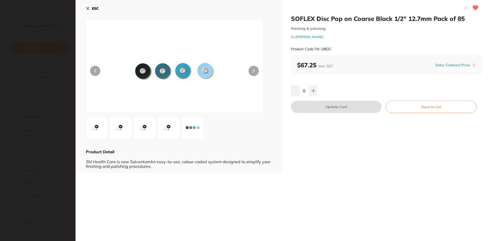
click at [94, 12] on button "ESC" at bounding box center [92, 8] width 13 height 9
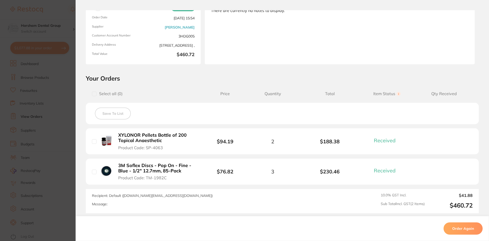
scroll to position [77, 0]
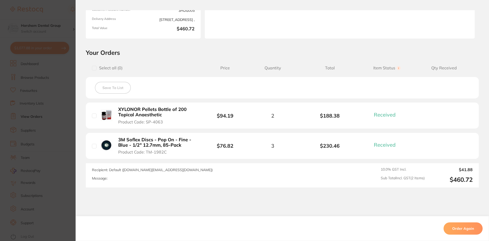
click at [165, 145] on b "3M Soflex Discs - Pop On - Fine - Blue - 1/2" 12.7mm, 85-Pack" at bounding box center [157, 142] width 79 height 10
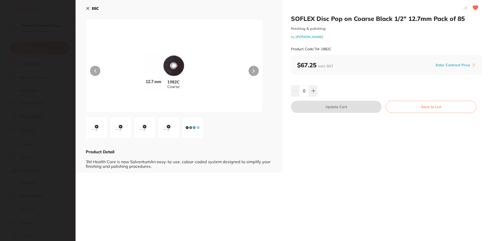
scroll to position [0, 0]
click at [316, 94] on button at bounding box center [313, 90] width 8 height 11
type input "1"
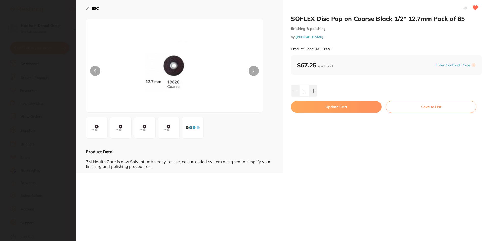
click at [313, 109] on button "Update Cart" at bounding box center [336, 107] width 91 height 12
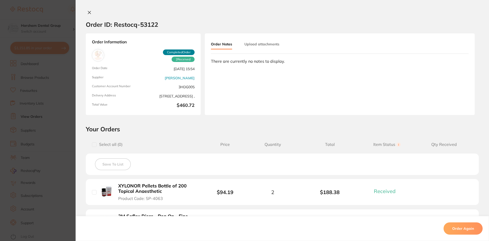
click at [86, 10] on button at bounding box center [89, 12] width 7 height 5
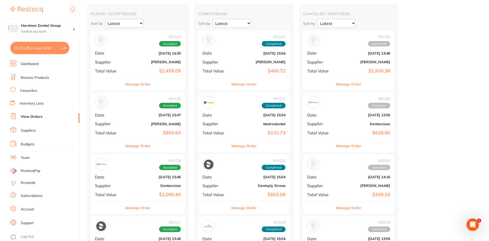
click at [252, 148] on button "Manage Order" at bounding box center [243, 146] width 25 height 12
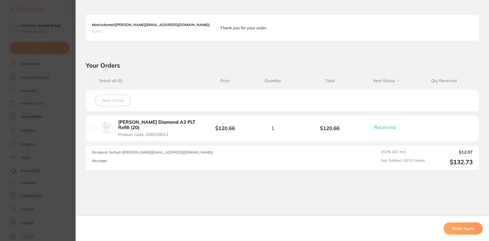
click at [64, 134] on section "Order ID: Restocq- 53121 Order Information 1 Received Completed Order Order Dat…" at bounding box center [244, 120] width 489 height 241
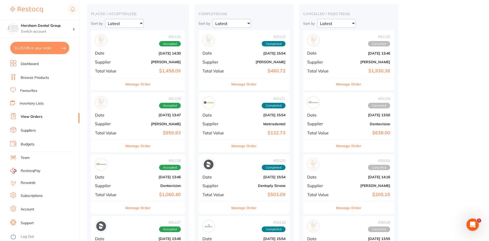
click at [236, 205] on button "Manage Order" at bounding box center [243, 208] width 25 height 12
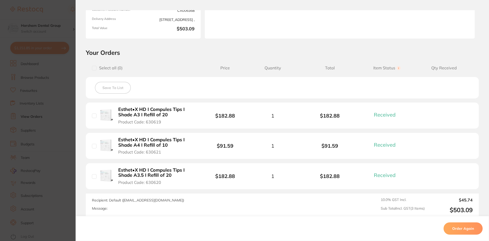
click at [41, 162] on section "Order ID: Restocq- 53120 Order Information 3 Received Completed Order Order Dat…" at bounding box center [244, 120] width 489 height 241
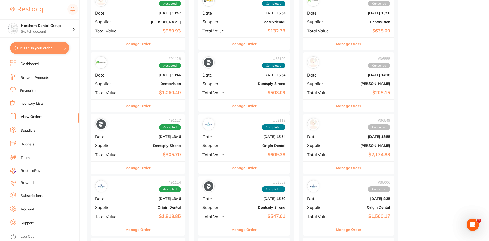
click at [260, 169] on div "Manage Order" at bounding box center [243, 168] width 91 height 13
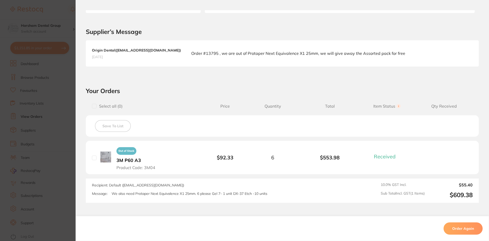
click at [41, 149] on section "Order ID: Restocq- 53118 Order Information 1 Received Completed Order Order Dat…" at bounding box center [244, 120] width 489 height 241
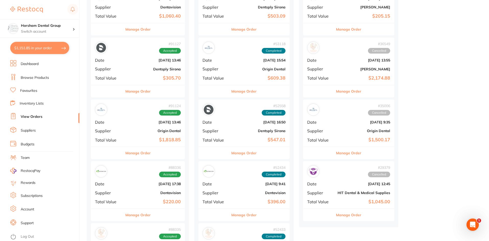
click at [252, 156] on button "Manage Order" at bounding box center [243, 153] width 25 height 12
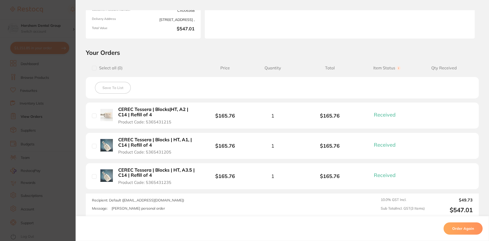
click at [83, 158] on section "Your Orders Select all ( 0 ) Price Quantity Total Item Status You can use this …" at bounding box center [282, 133] width 413 height 169
click at [59, 155] on section "Order ID: Restocq- 52558 Order Information 3 Received Completed Order Order Dat…" at bounding box center [244, 120] width 489 height 241
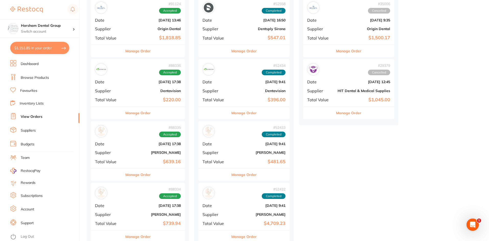
click at [244, 171] on button "Manage Order" at bounding box center [243, 175] width 25 height 12
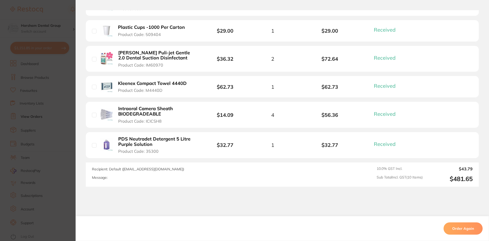
click at [65, 141] on section "Order ID: Restocq- 52433 Order Information 10 Received Completed Order Order Da…" at bounding box center [244, 120] width 489 height 241
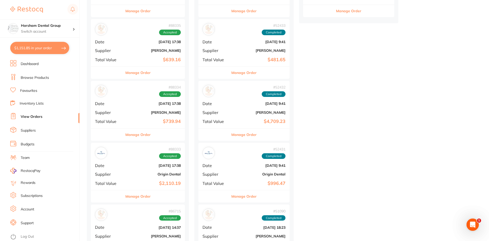
click at [249, 133] on button "Manage Order" at bounding box center [243, 135] width 25 height 12
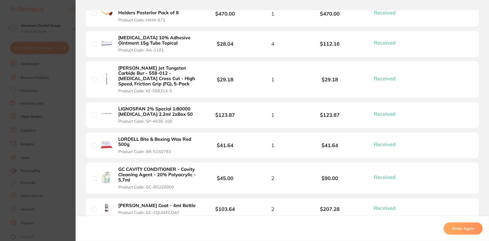
click at [56, 141] on section "Order ID: Restocq- 52432 Order Information 20 Received Completed Order Order Da…" at bounding box center [244, 120] width 489 height 241
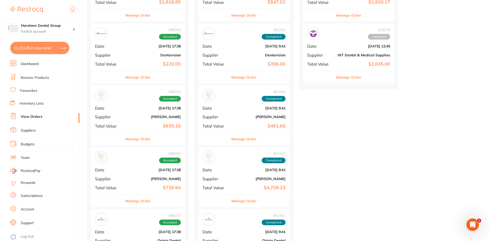
click at [243, 195] on div "Manage Order" at bounding box center [243, 201] width 91 height 13
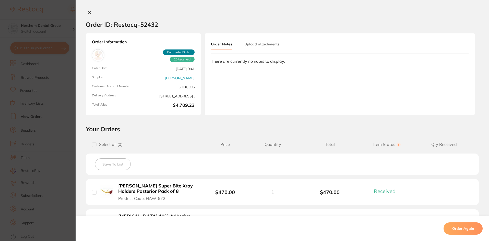
drag, startPoint x: 242, startPoint y: 200, endPoint x: 234, endPoint y: 199, distance: 8.4
click at [242, 200] on li "[PERSON_NAME] Super Bite Xray Holders Posterior Pack of 8 Product Code: HAW-672…" at bounding box center [282, 192] width 393 height 26
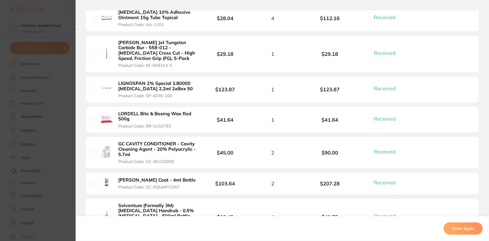
click at [141, 178] on b "[PERSON_NAME] Coat - 4ml Bottle" at bounding box center [156, 180] width 77 height 5
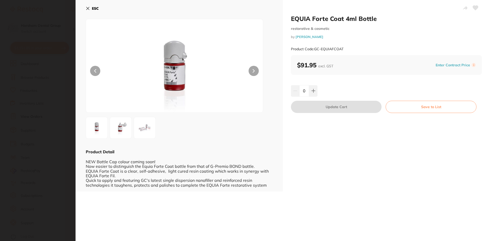
click at [89, 9] on icon at bounding box center [88, 8] width 4 height 4
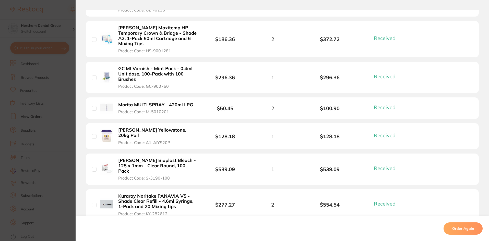
scroll to position [485, 0]
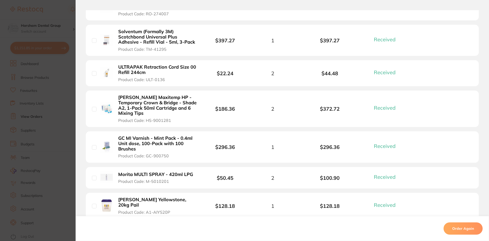
click at [139, 136] on b "GC MI Varnish - Mint Pack - 0.4ml Unit dose, 100-Pack with 100 Brushes" at bounding box center [157, 144] width 79 height 16
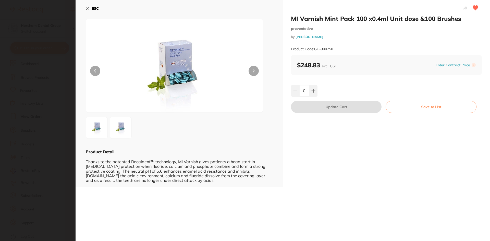
scroll to position [0, 0]
click at [88, 9] on icon at bounding box center [88, 8] width 4 height 4
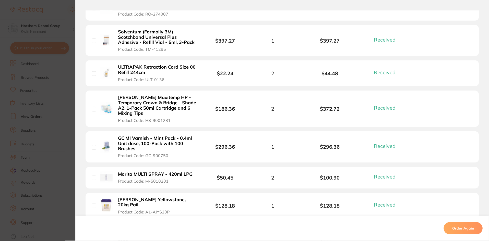
scroll to position [358, 0]
click at [48, 133] on section "Order ID: Restocq- 52432 Order Information 20 Received Completed Order Order Da…" at bounding box center [244, 120] width 489 height 241
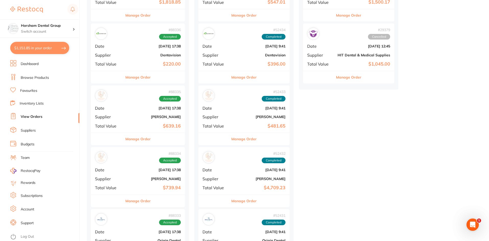
click at [35, 91] on link "Favourites" at bounding box center [28, 90] width 17 height 5
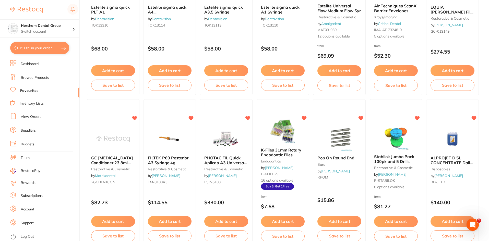
scroll to position [747, 0]
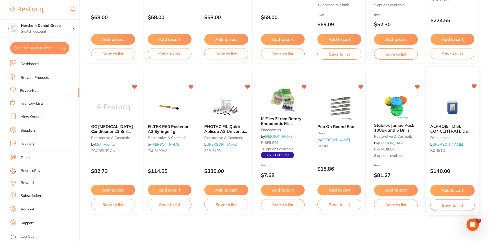
click at [458, 130] on span "ALPROJET D 5L CONCENTRATE Daily Evacuator Cleaner Bottle" at bounding box center [452, 133] width 43 height 19
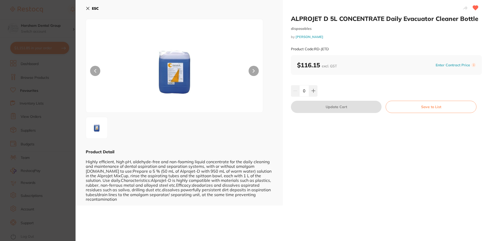
click at [89, 8] on icon at bounding box center [88, 8] width 4 height 4
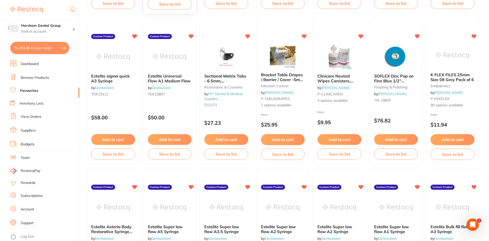
scroll to position [230, 0]
